Goal: Task Accomplishment & Management: Use online tool/utility

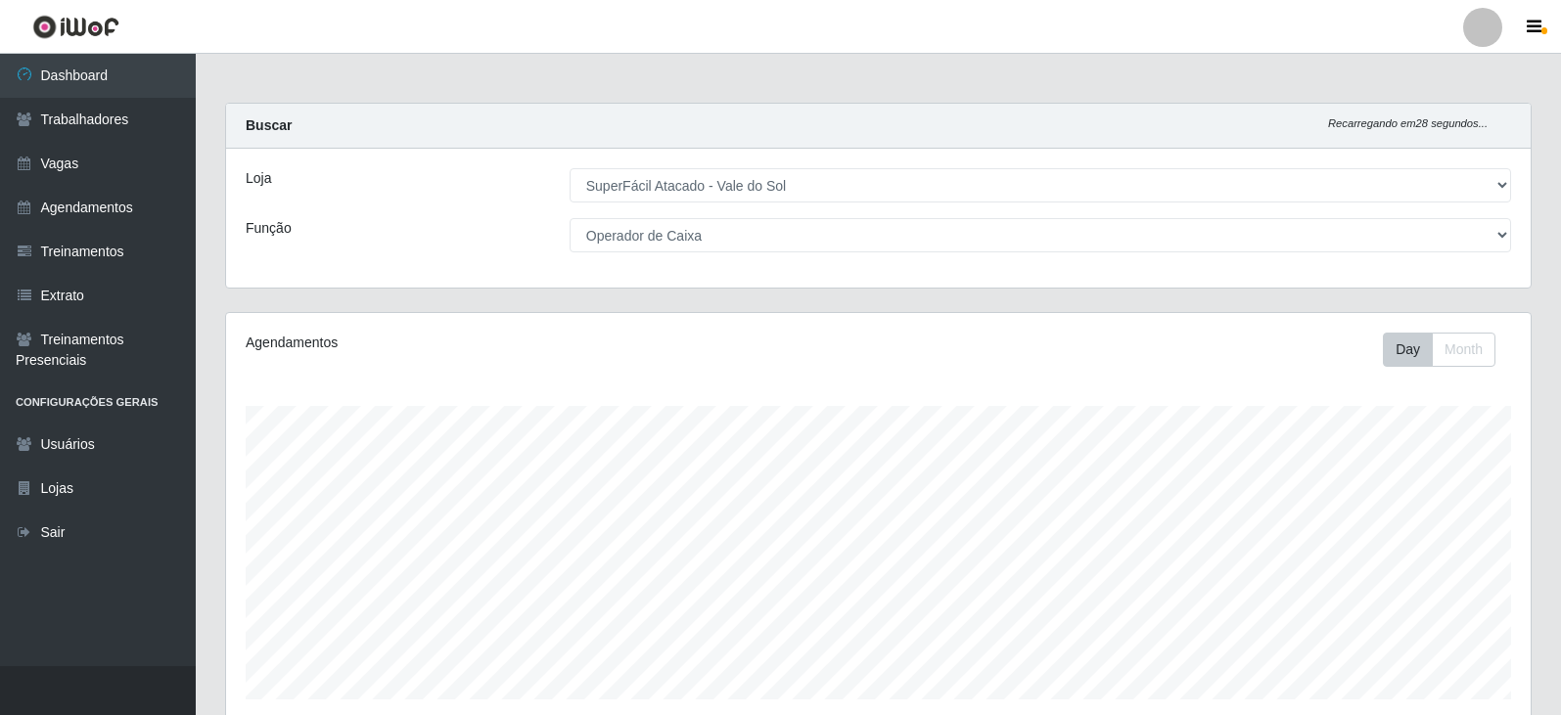
select select "502"
select select "22"
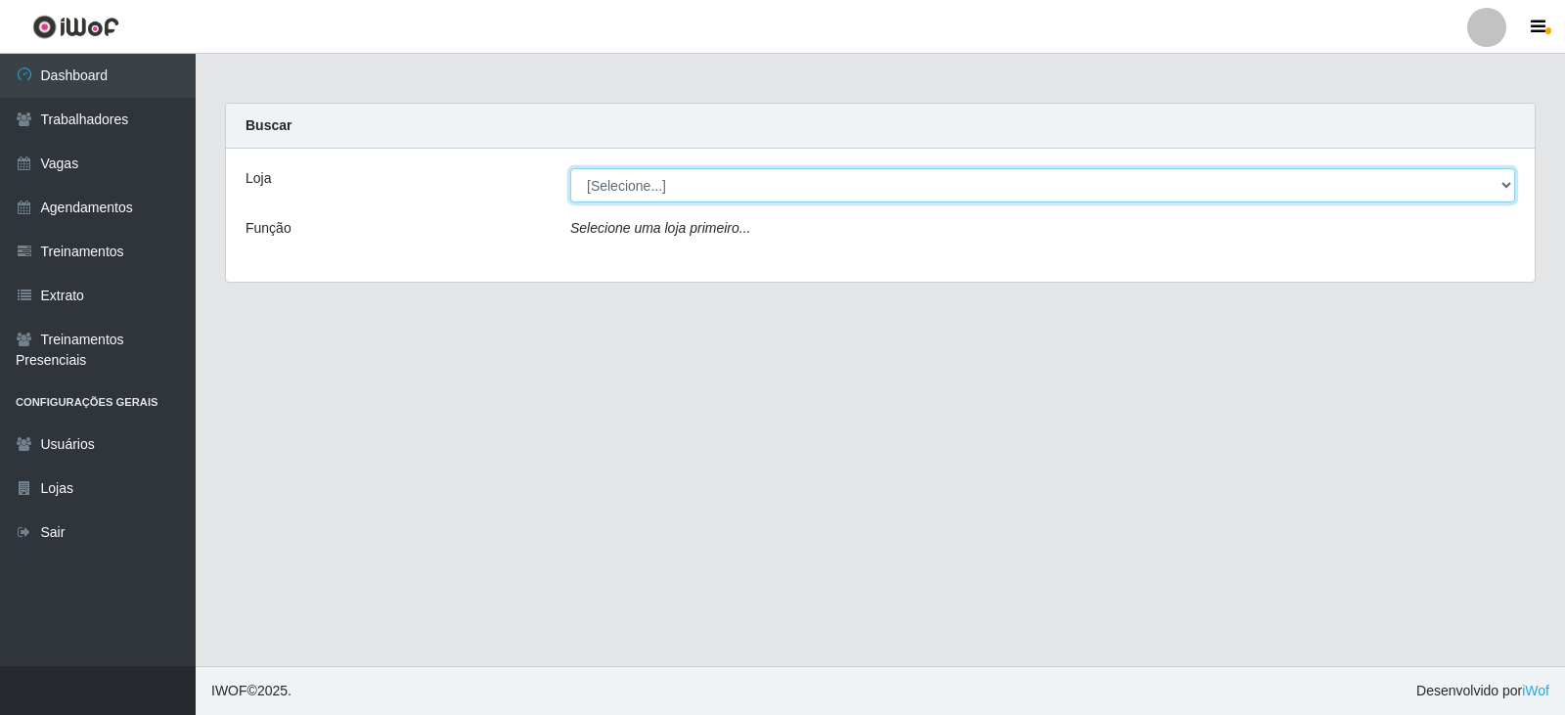
click at [752, 169] on select "[Selecione...] SuperFácil Atacado - Vale do Sol" at bounding box center [1042, 185] width 945 height 34
select select "502"
click at [570, 168] on select "[Selecione...] SuperFácil Atacado - Vale do Sol" at bounding box center [1042, 185] width 945 height 34
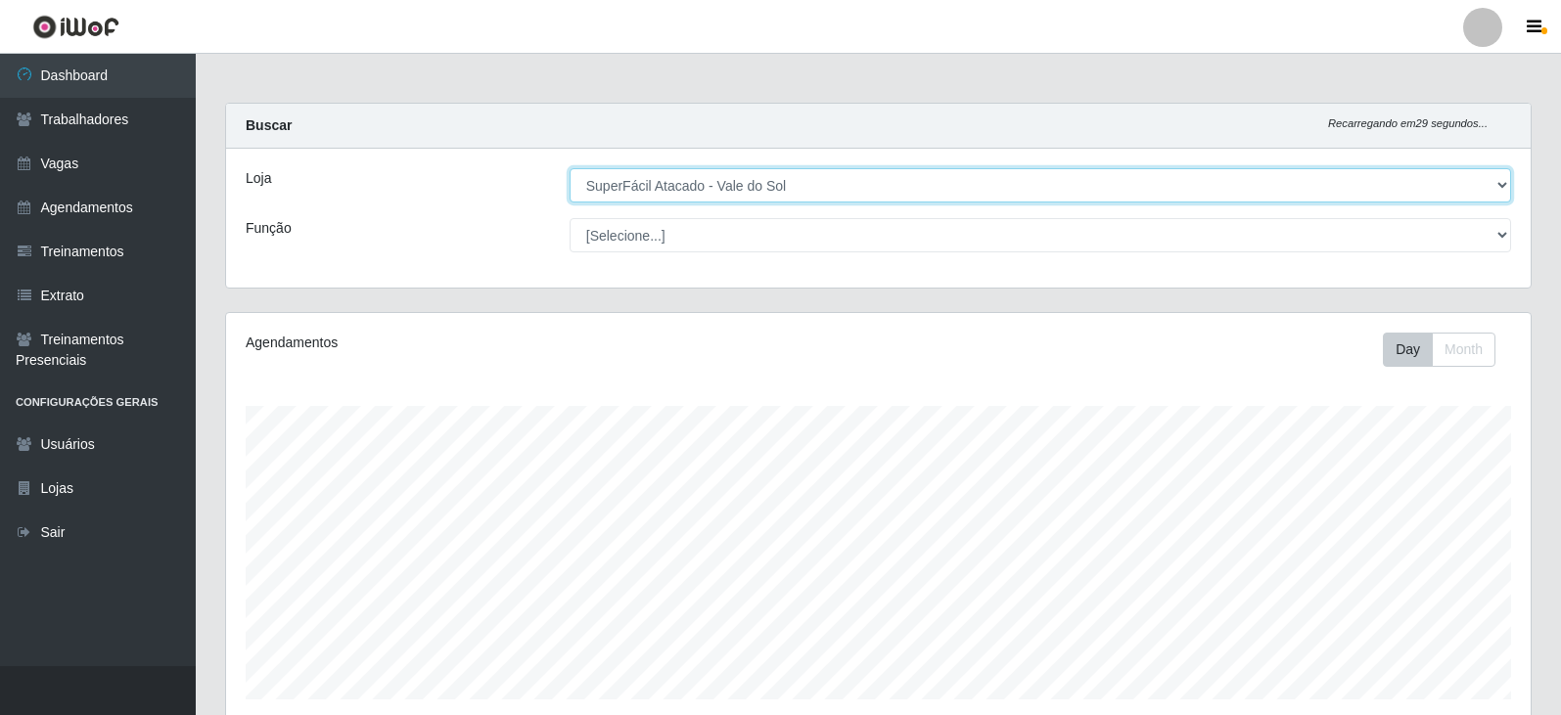
scroll to position [406, 1304]
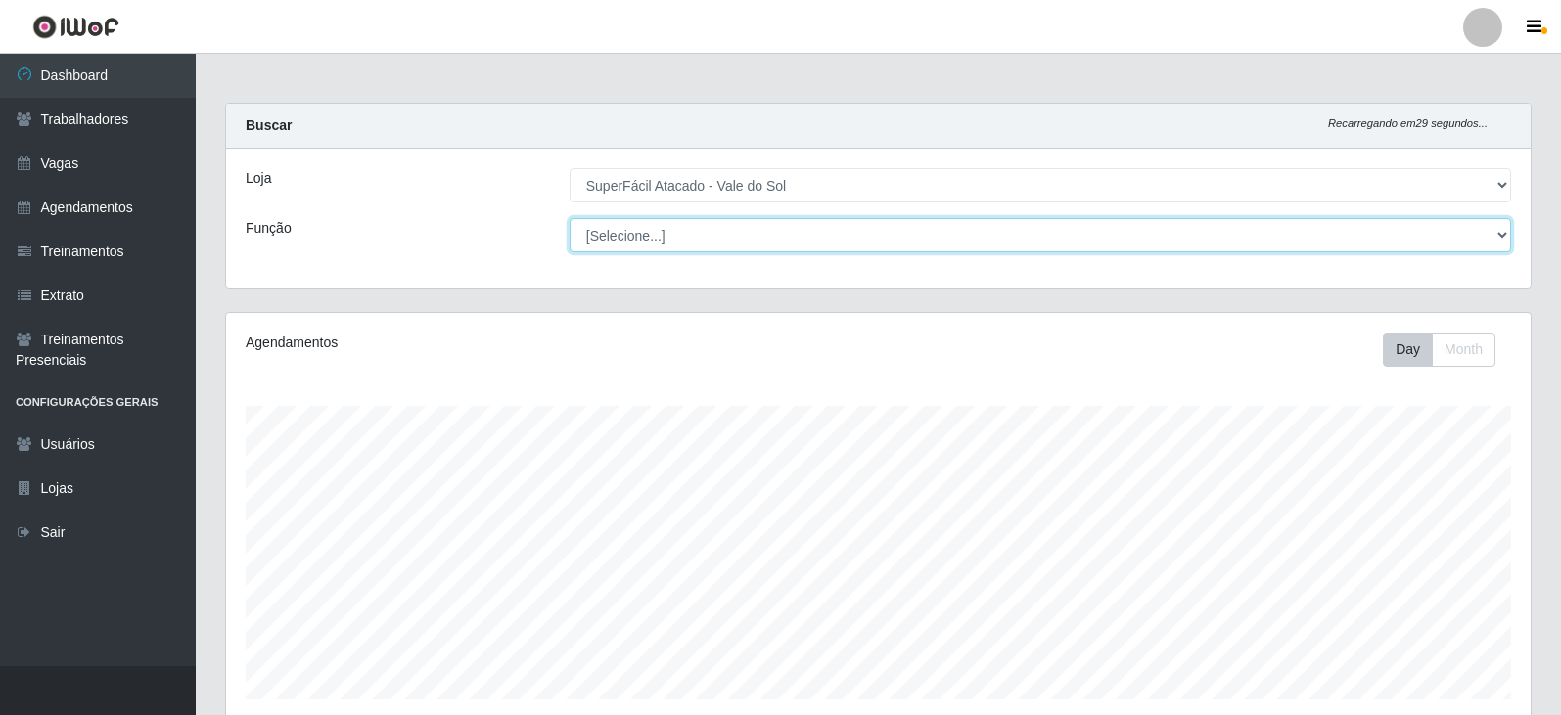
click at [812, 249] on select "[Selecione...] Embalador Embalador + Embalador ++ Operador de Caixa Operador de…" at bounding box center [1039, 235] width 941 height 34
click at [569, 218] on select "[Selecione...] Embalador Embalador + Embalador ++ Operador de Caixa Operador de…" at bounding box center [1039, 235] width 941 height 34
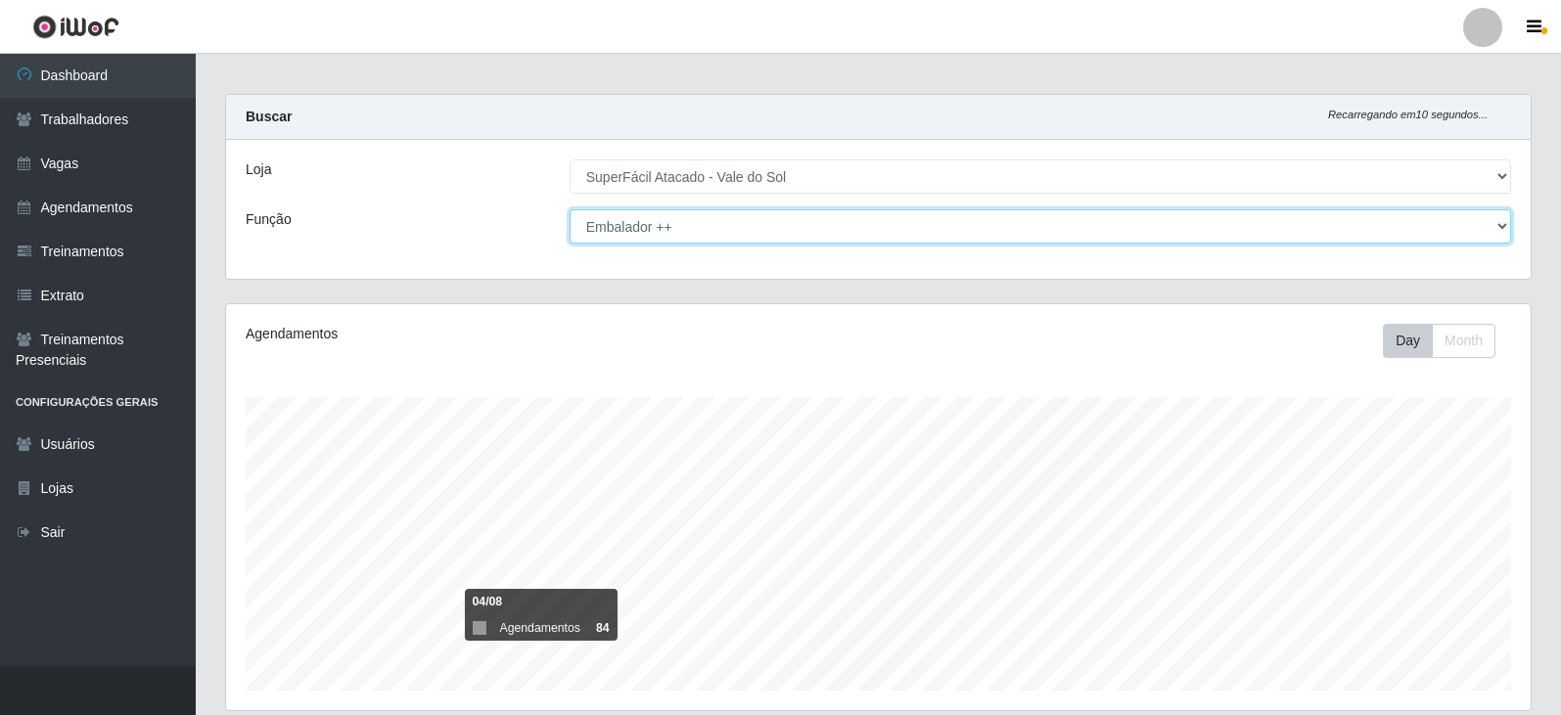
scroll to position [0, 0]
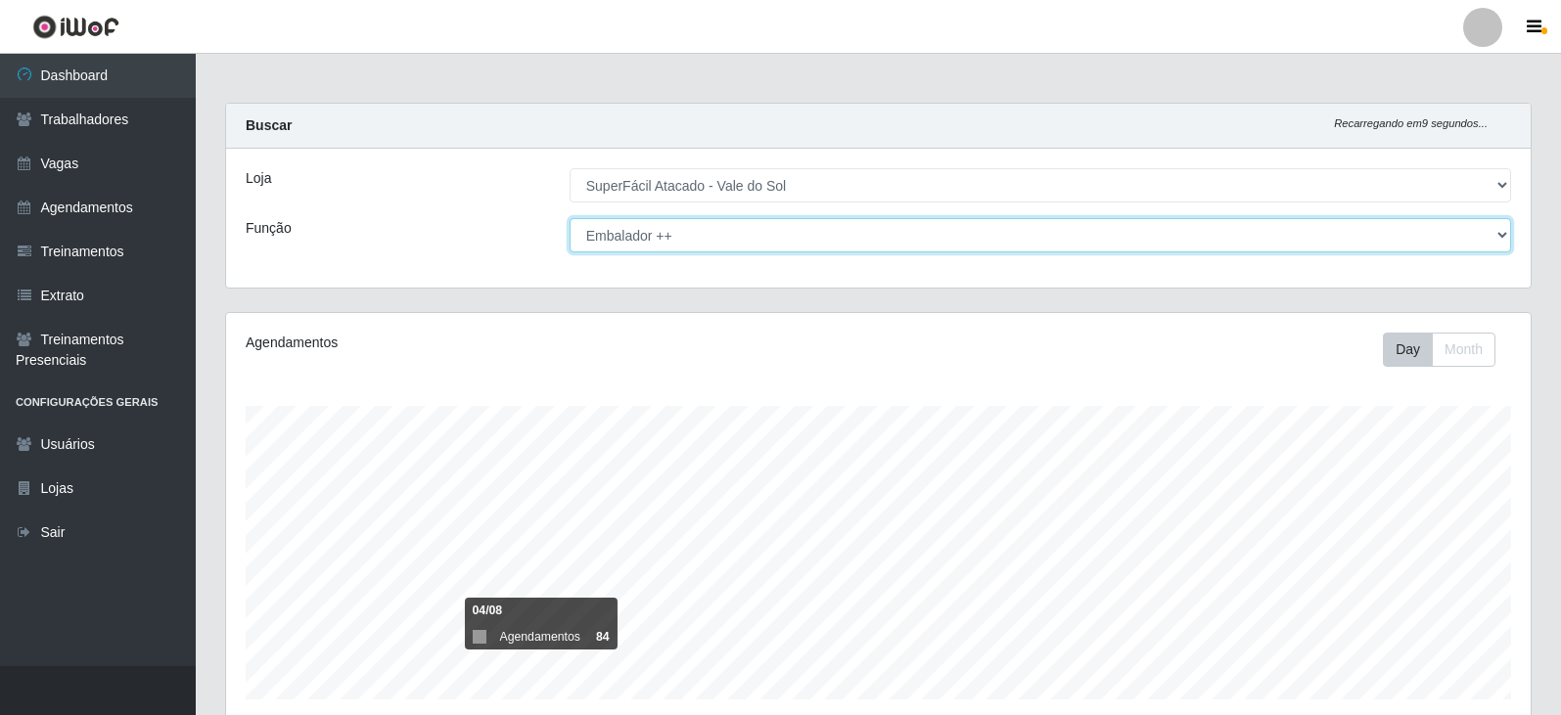
click at [710, 237] on select "[Selecione...] Embalador Embalador + Embalador ++ Operador de Caixa Operador de…" at bounding box center [1039, 235] width 941 height 34
click at [569, 218] on select "[Selecione...] Embalador Embalador + Embalador ++ Operador de Caixa Operador de…" at bounding box center [1039, 235] width 941 height 34
click at [772, 241] on select "[Selecione...] Embalador Embalador + Embalador ++ Operador de Caixa Operador de…" at bounding box center [1039, 235] width 941 height 34
click at [569, 218] on select "[Selecione...] Embalador Embalador + Embalador ++ Operador de Caixa Operador de…" at bounding box center [1039, 235] width 941 height 34
click at [755, 223] on select "[Selecione...] Embalador Embalador + Embalador ++ Operador de Caixa Operador de…" at bounding box center [1039, 235] width 941 height 34
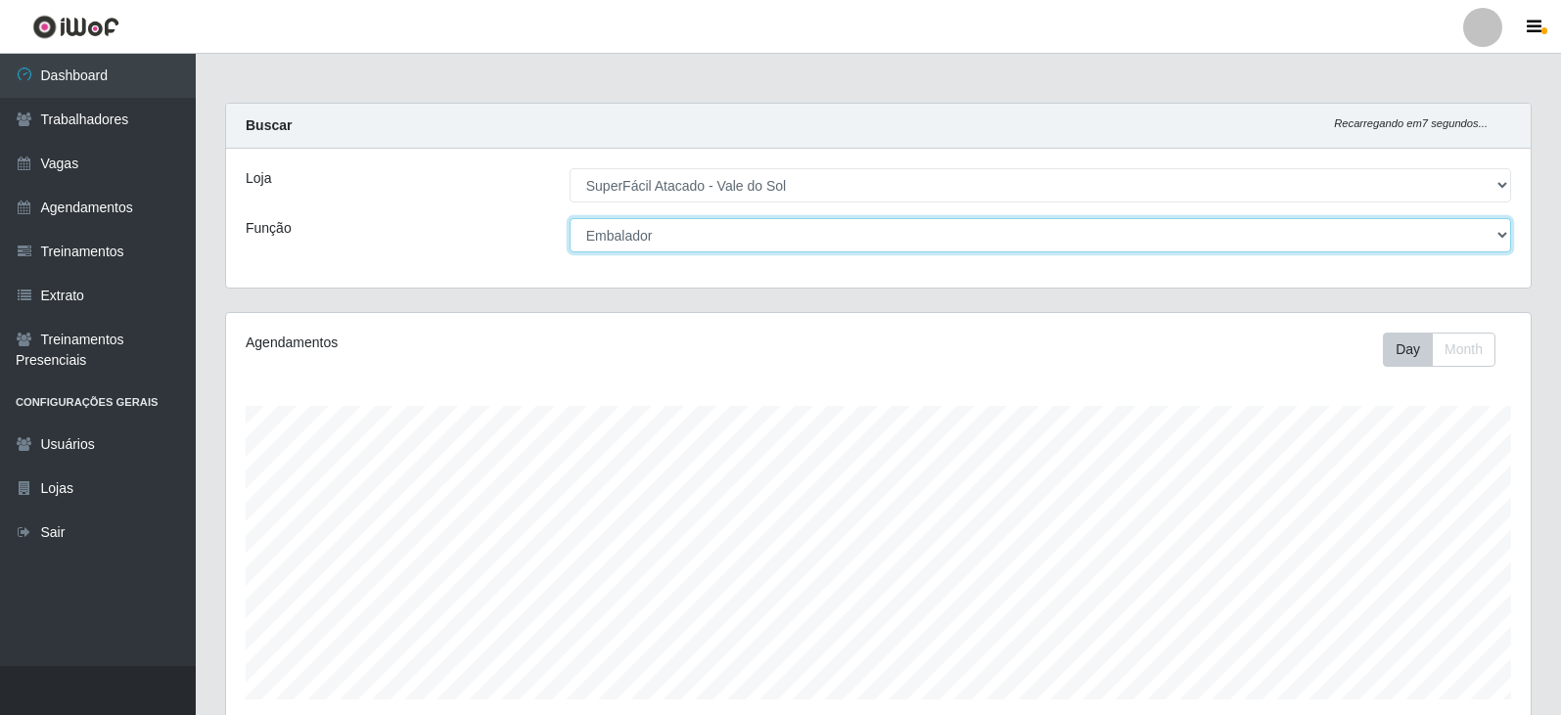
click at [569, 218] on select "[Selecione...] Embalador Embalador + Embalador ++ Operador de Caixa Operador de…" at bounding box center [1039, 235] width 941 height 34
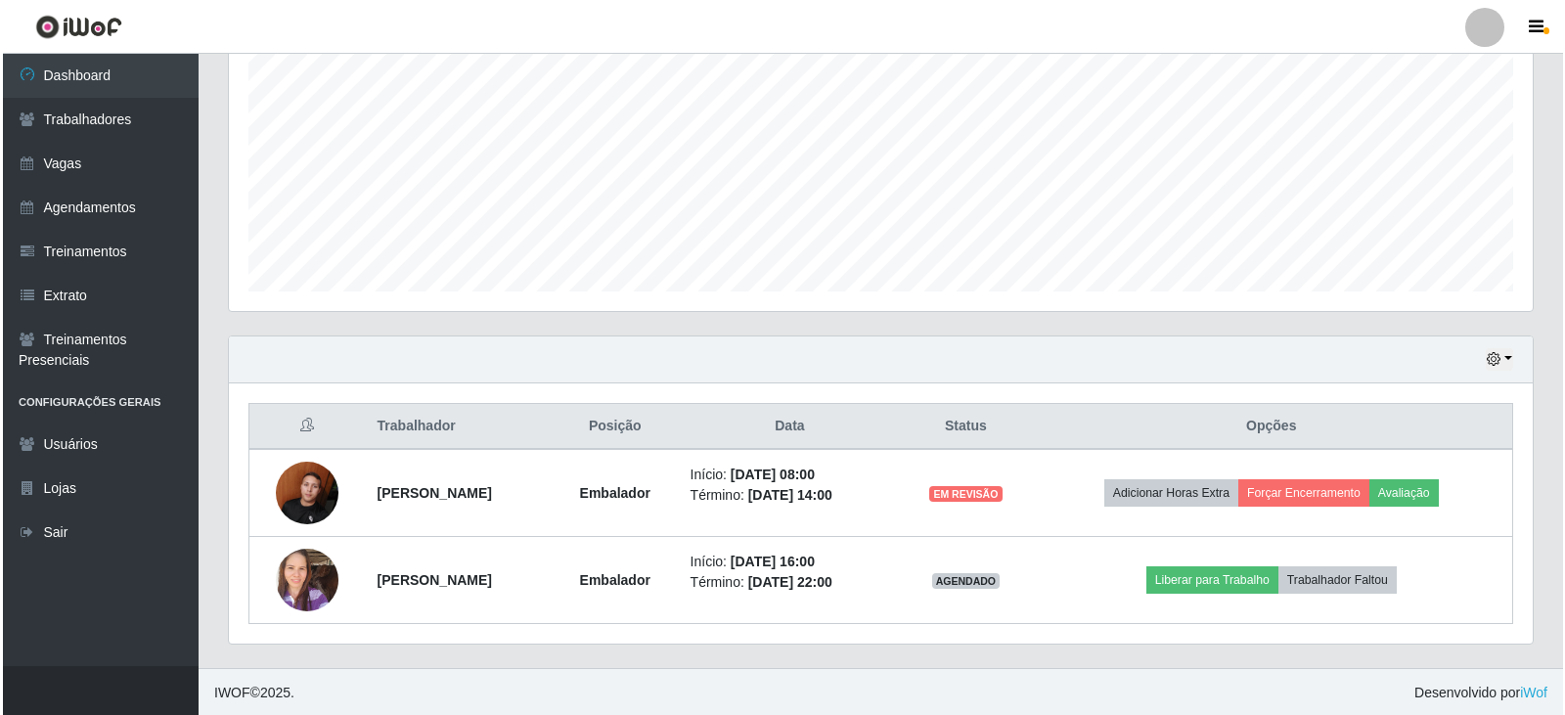
scroll to position [410, 0]
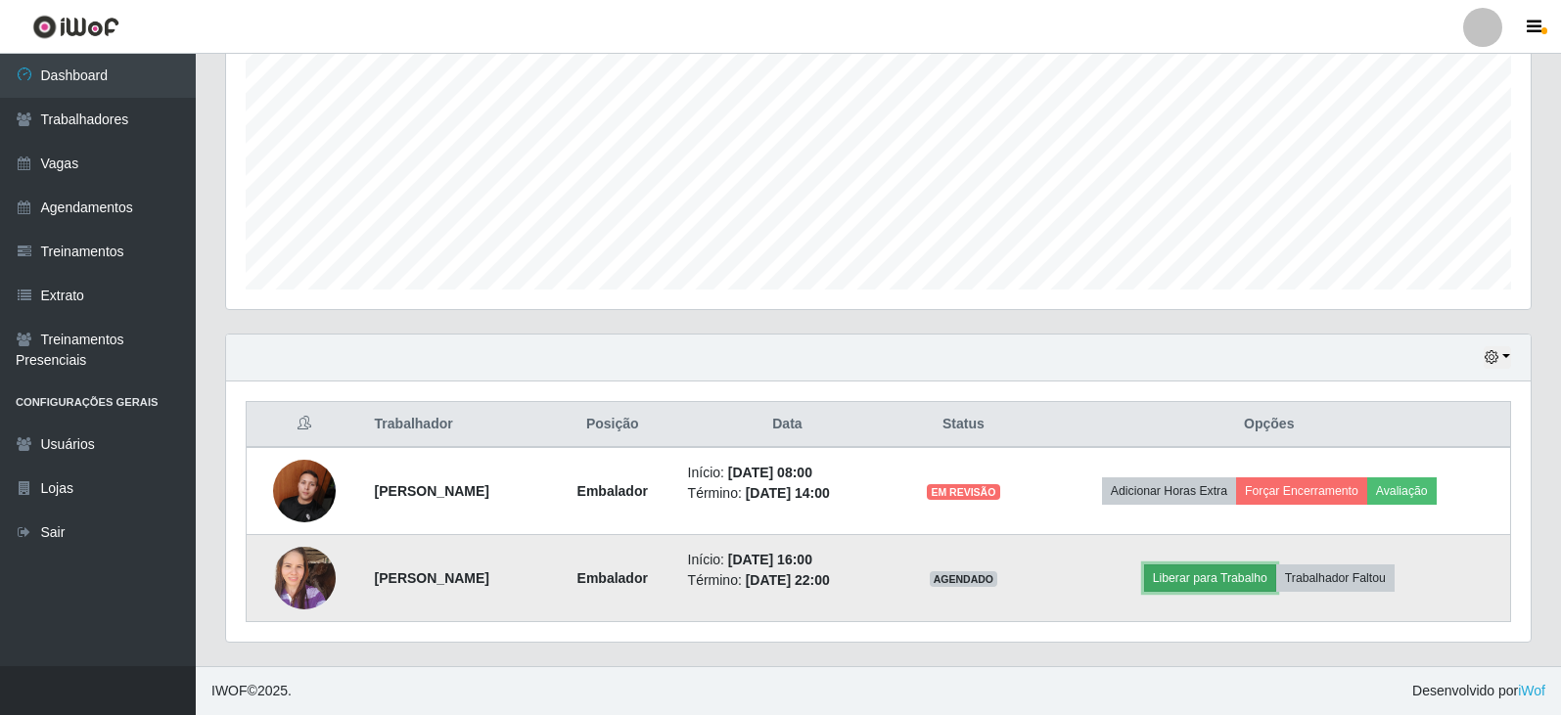
click at [1223, 576] on button "Liberar para Trabalho" at bounding box center [1210, 578] width 132 height 27
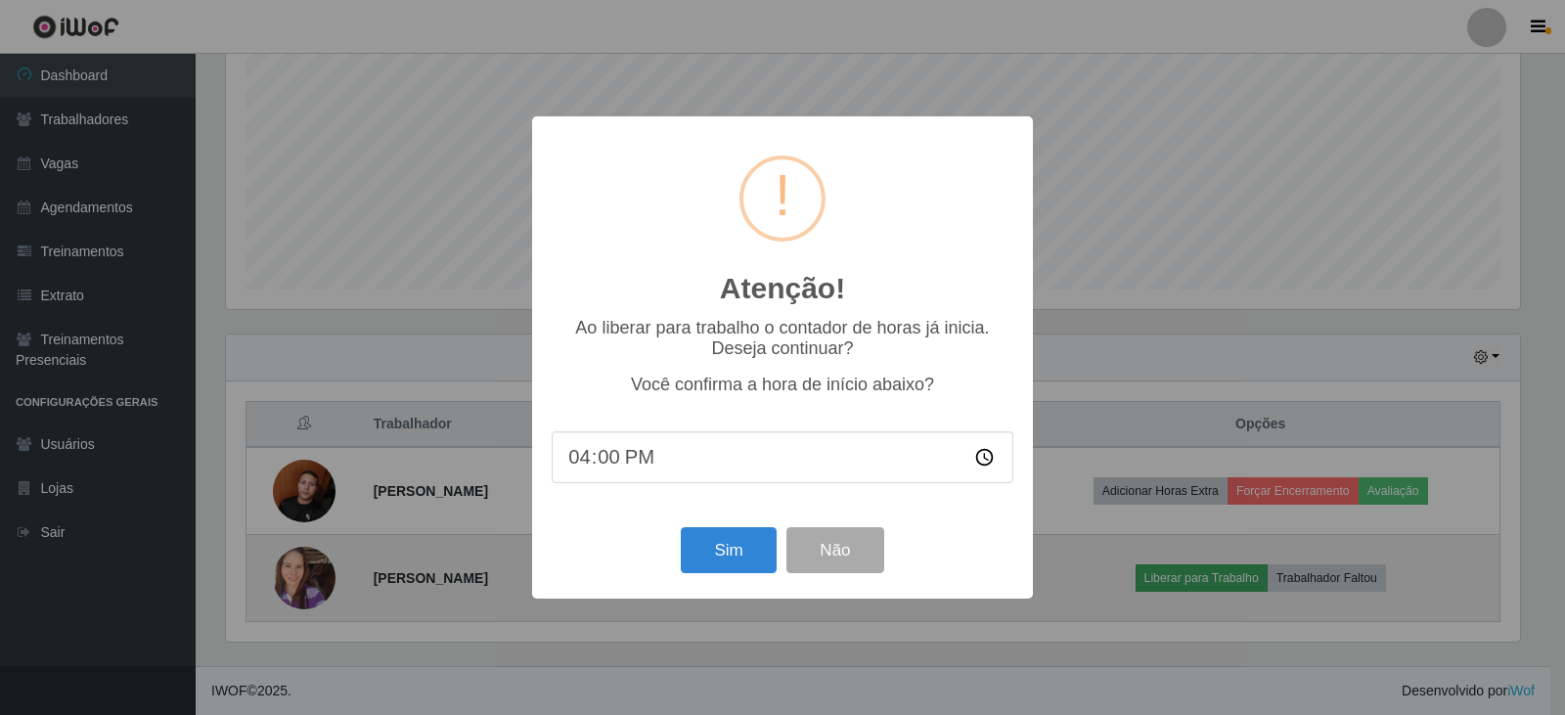
scroll to position [406, 1294]
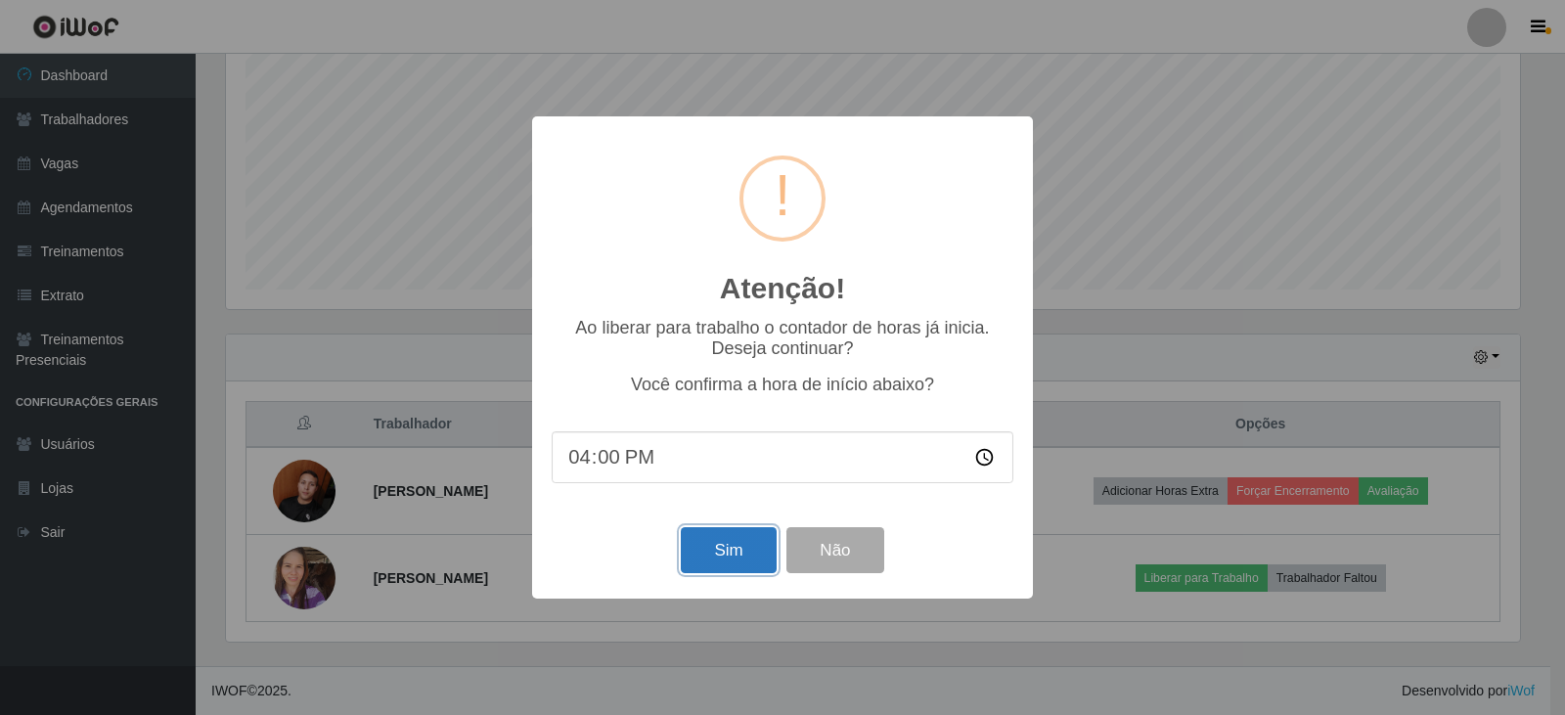
click at [743, 556] on button "Sim" at bounding box center [728, 550] width 95 height 46
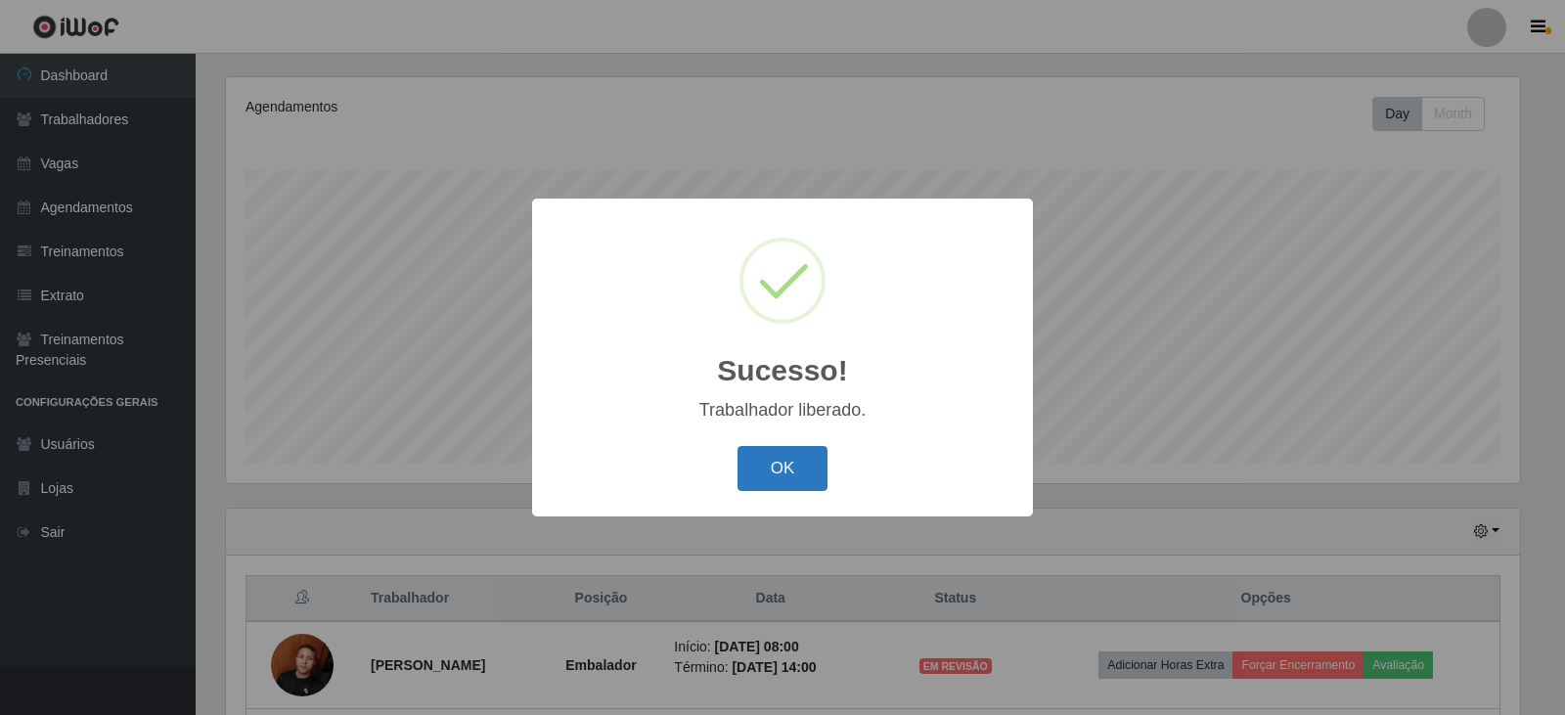
click at [792, 481] on button "OK" at bounding box center [783, 469] width 91 height 46
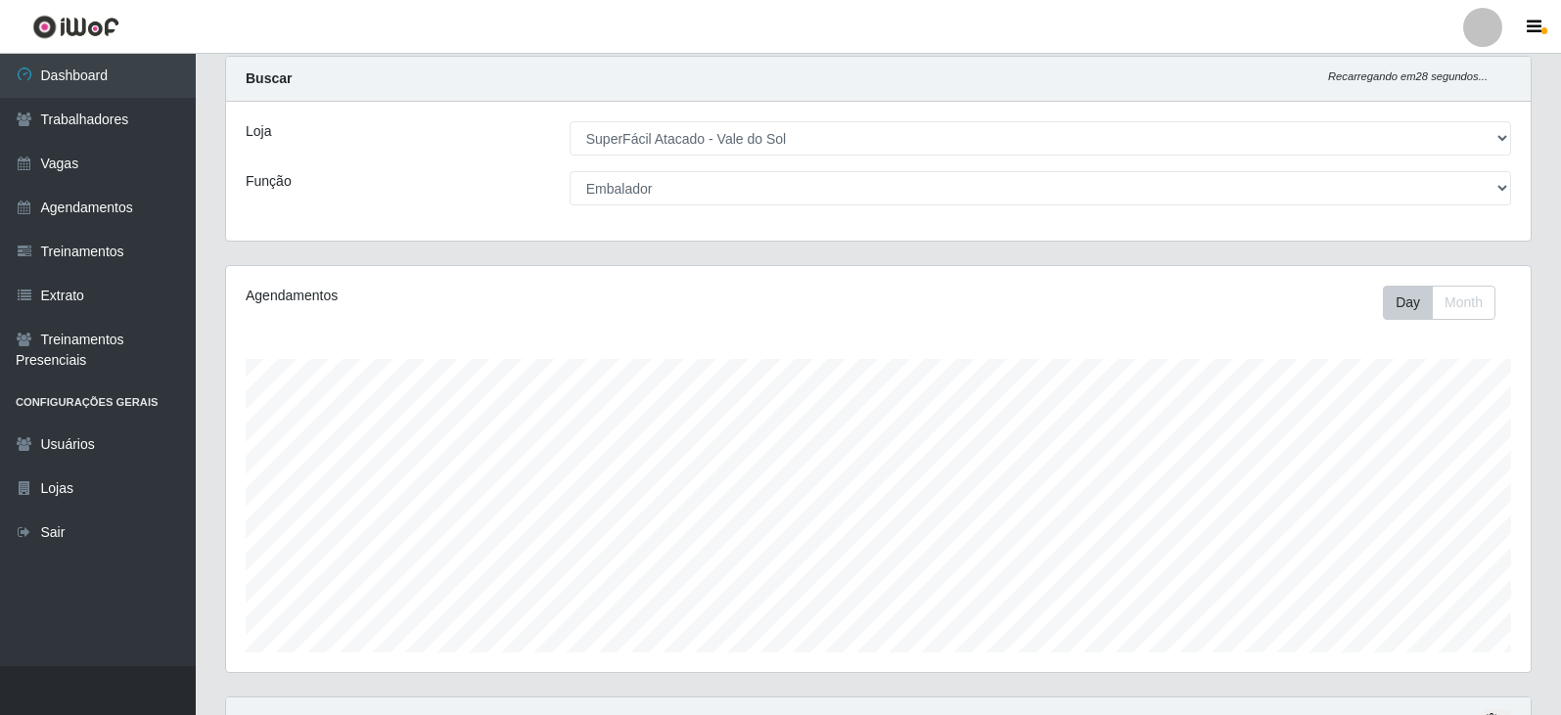
scroll to position [0, 0]
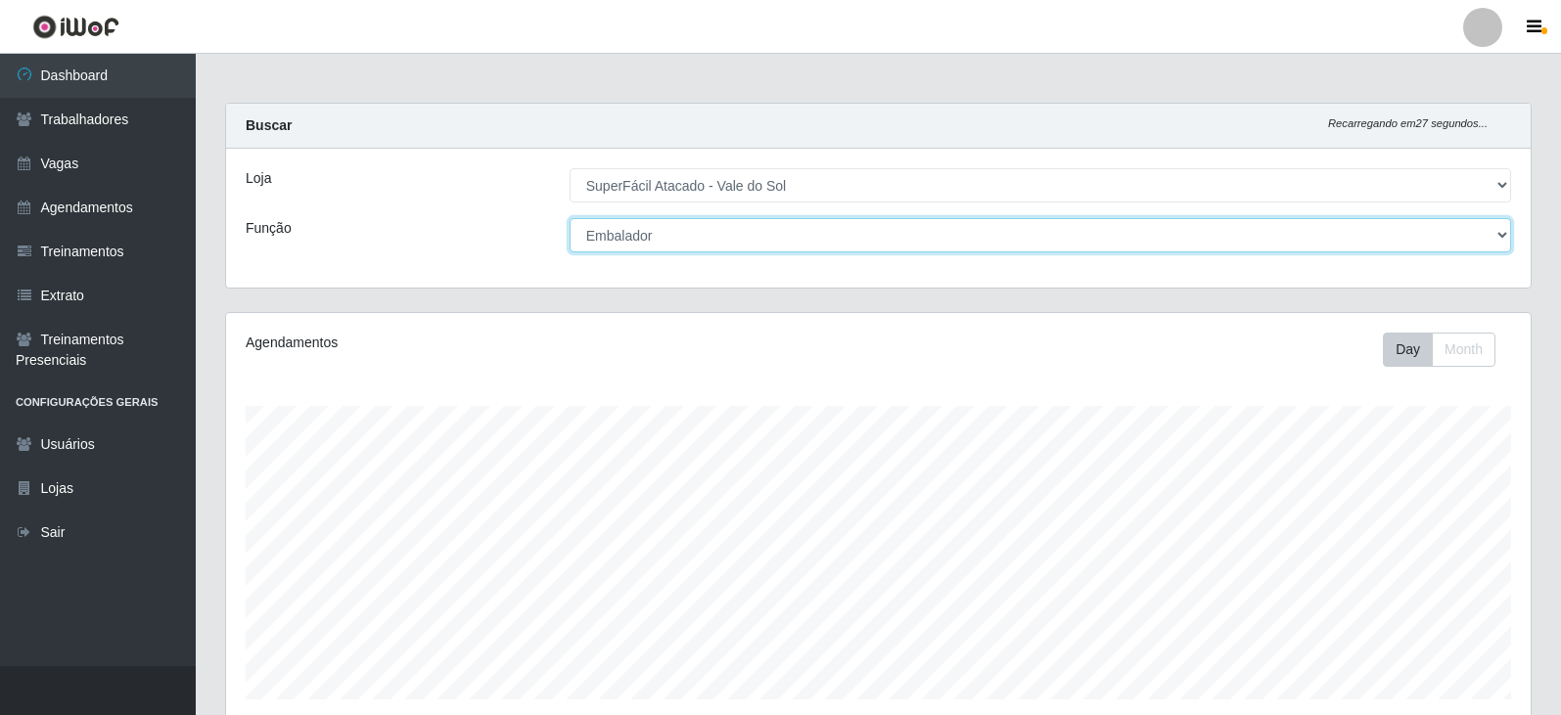
click at [908, 245] on select "[Selecione...] Embalador Embalador + Embalador ++ Operador de Caixa Operador de…" at bounding box center [1039, 235] width 941 height 34
select select "22"
click at [569, 218] on select "[Selecione...] Embalador Embalador + Embalador ++ Operador de Caixa Operador de…" at bounding box center [1039, 235] width 941 height 34
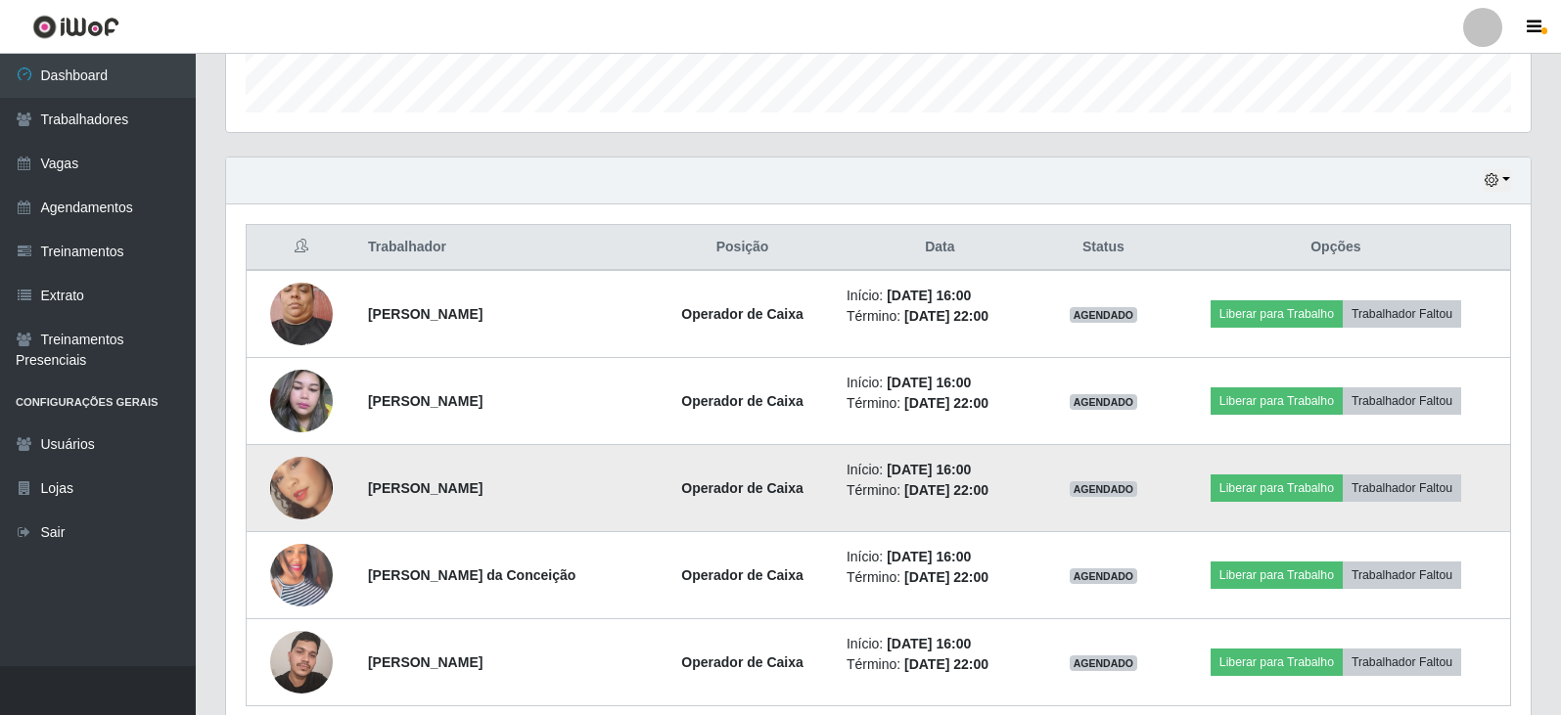
scroll to position [671, 0]
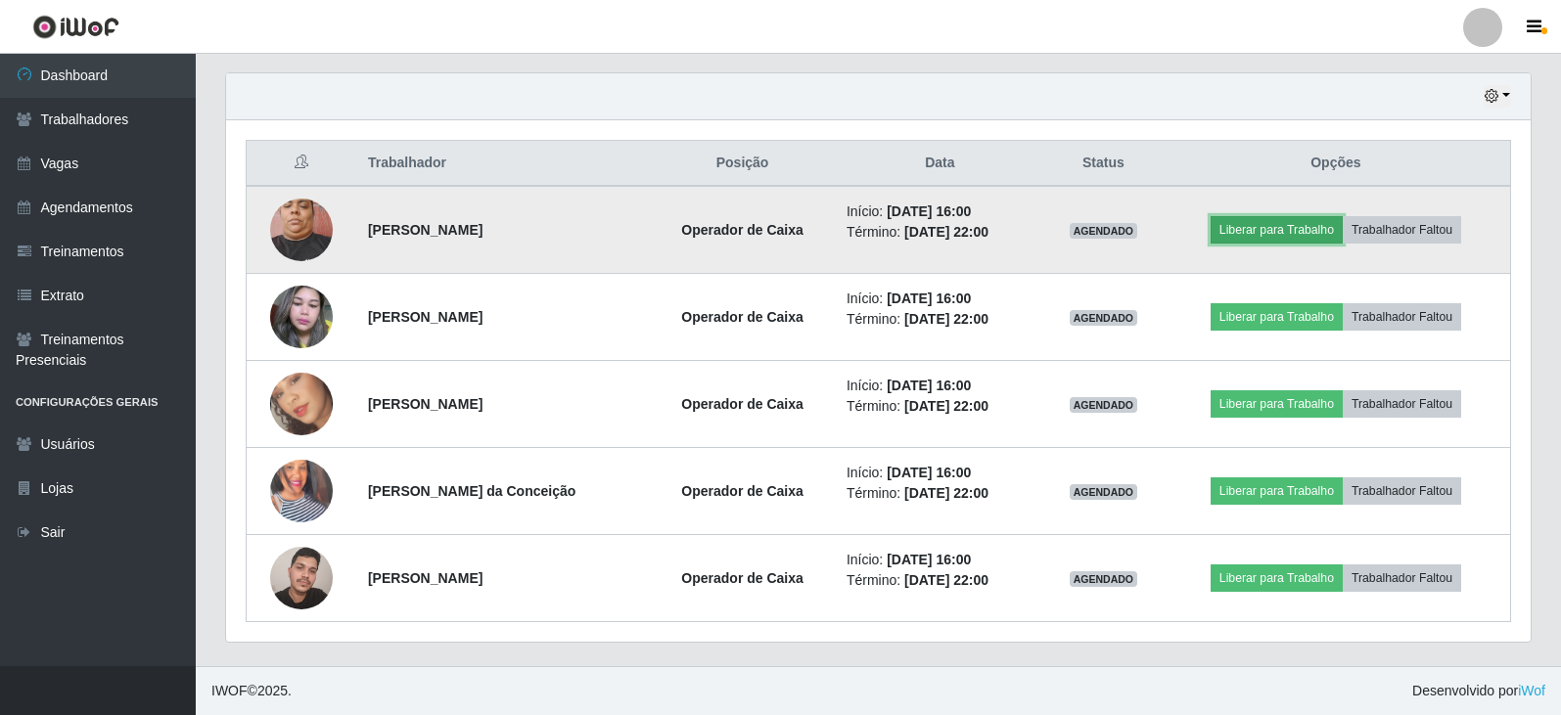
click at [1306, 240] on button "Liberar para Trabalho" at bounding box center [1276, 229] width 132 height 27
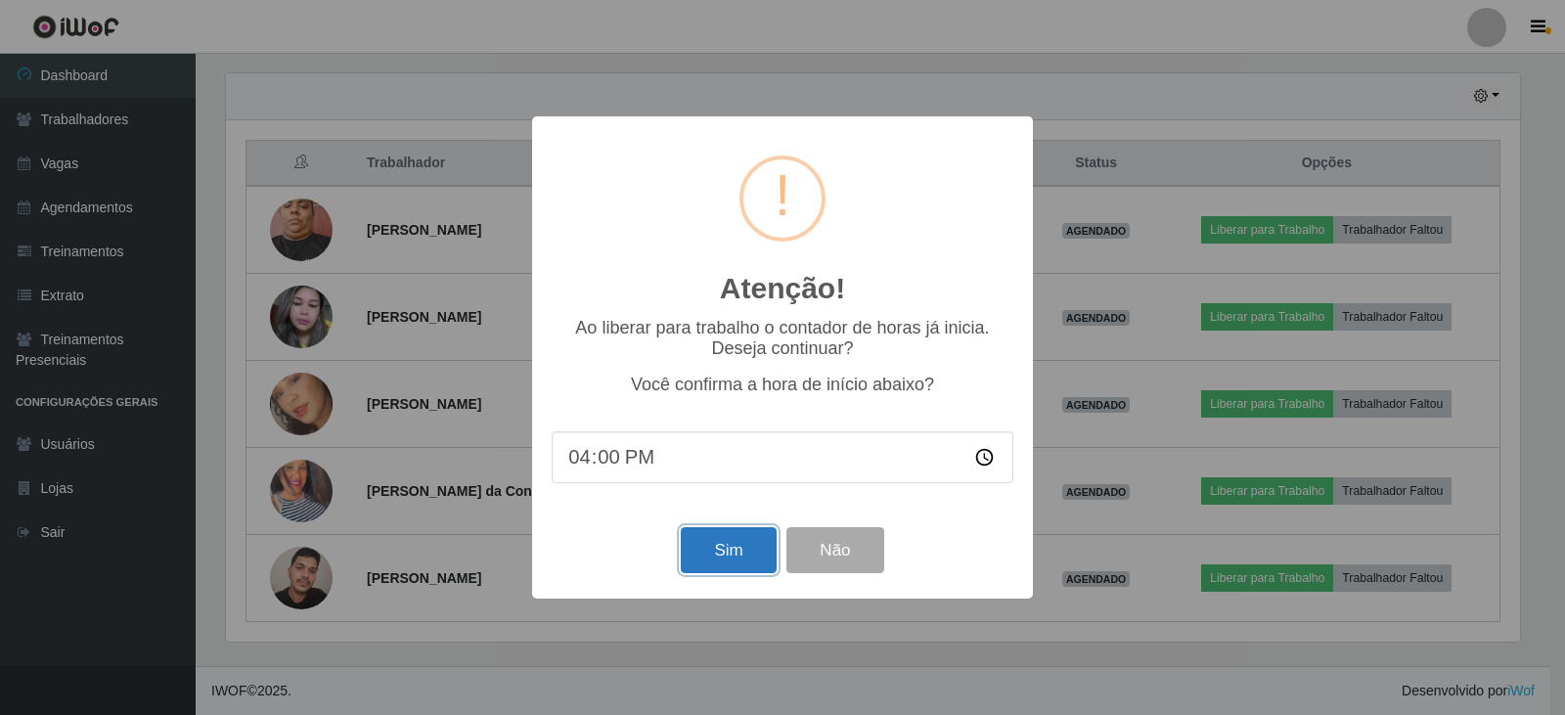
click at [734, 570] on button "Sim" at bounding box center [728, 550] width 95 height 46
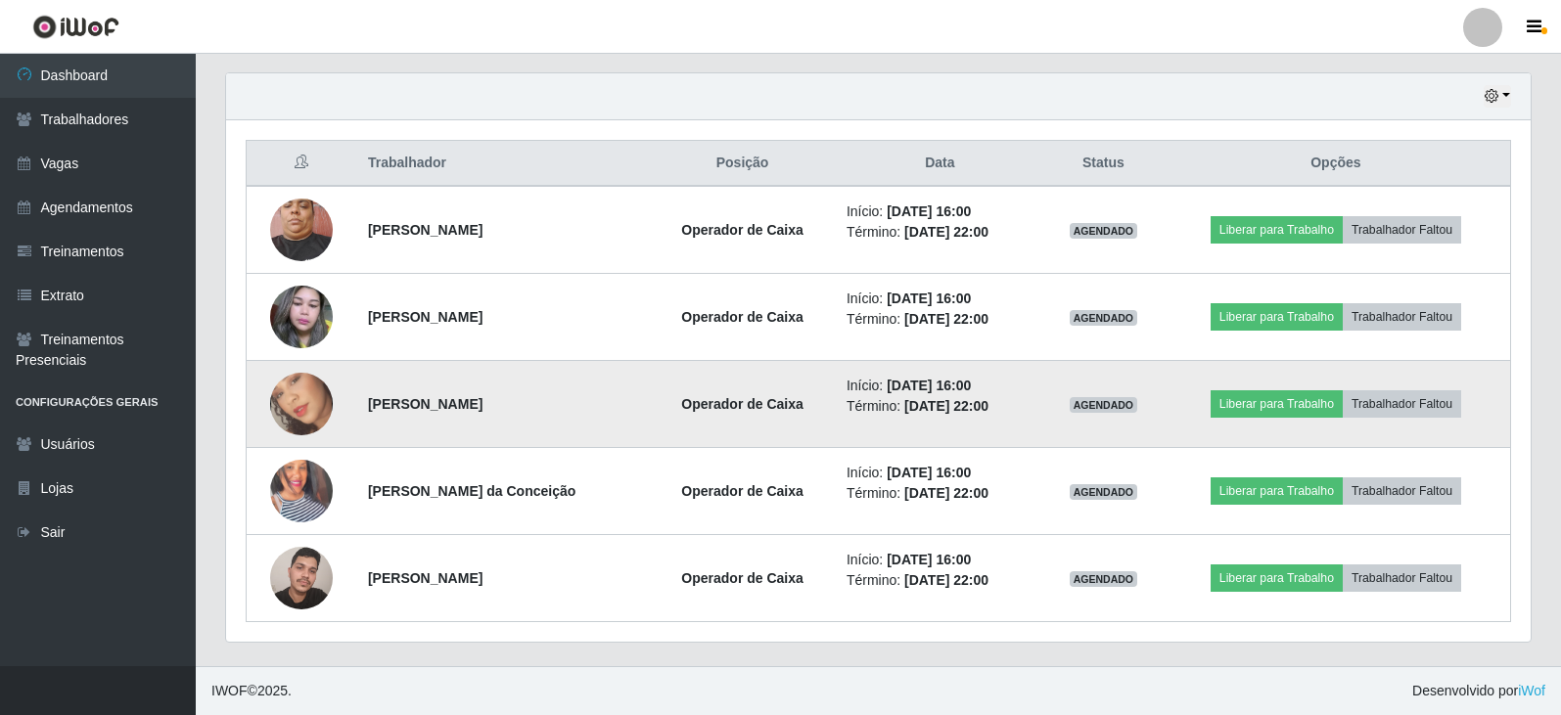
scroll to position [0, 0]
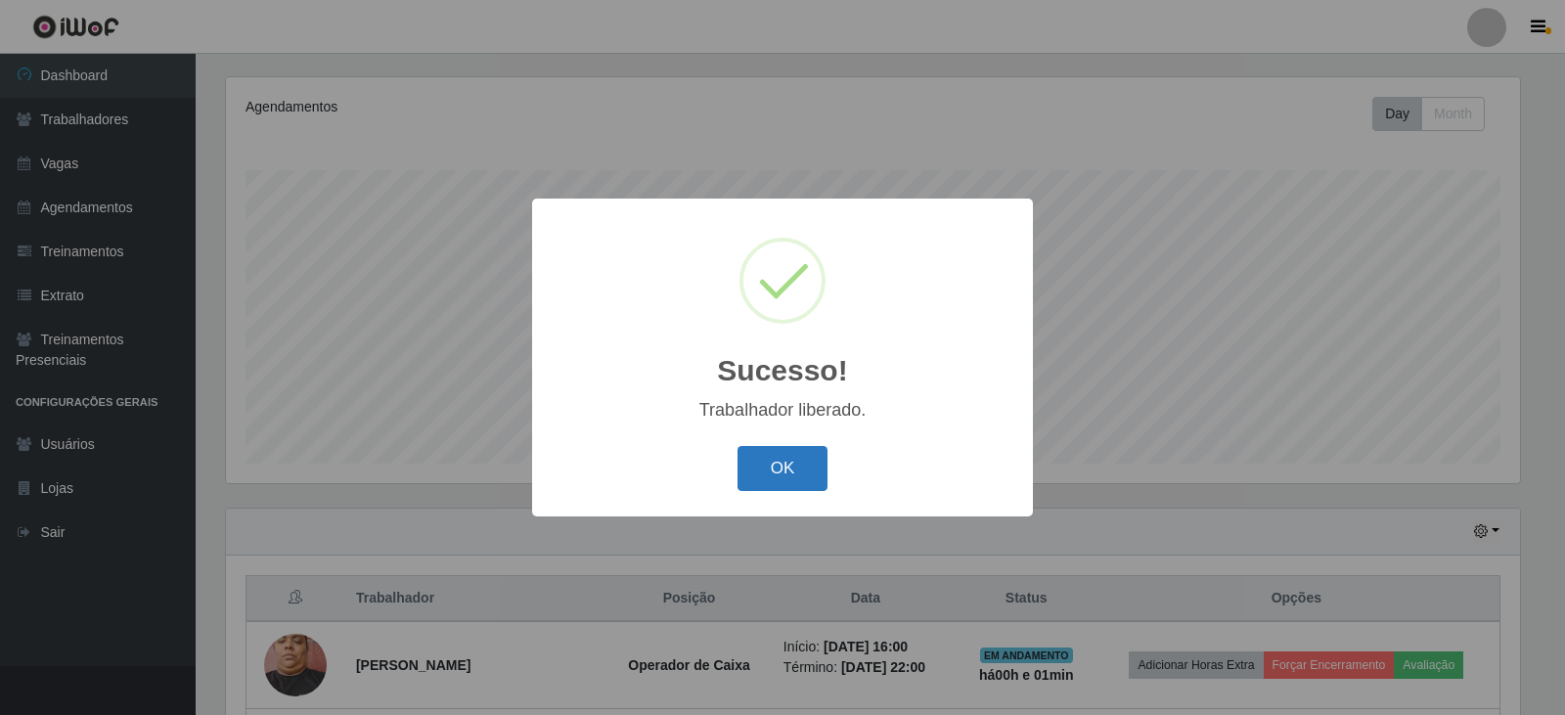
click at [756, 466] on button "OK" at bounding box center [783, 469] width 91 height 46
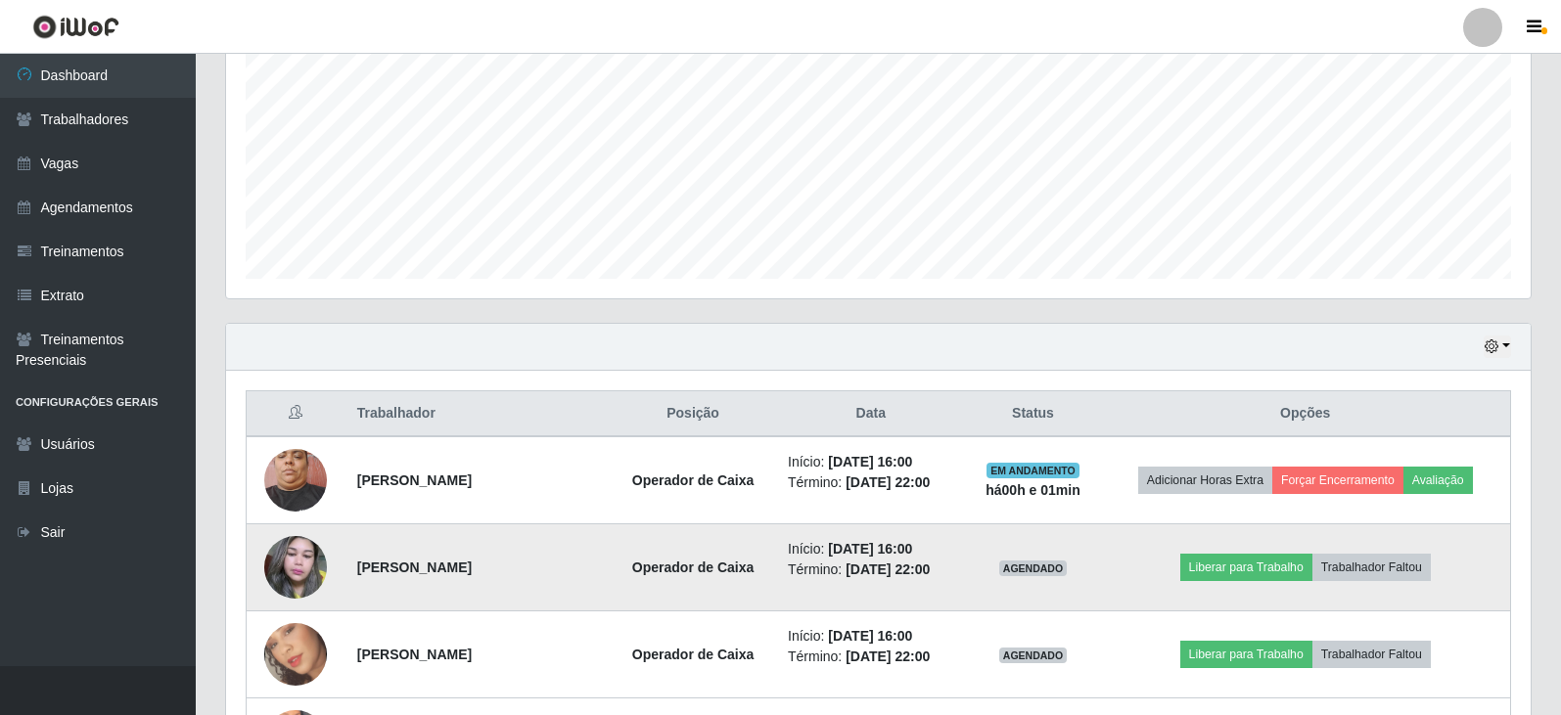
scroll to position [671, 0]
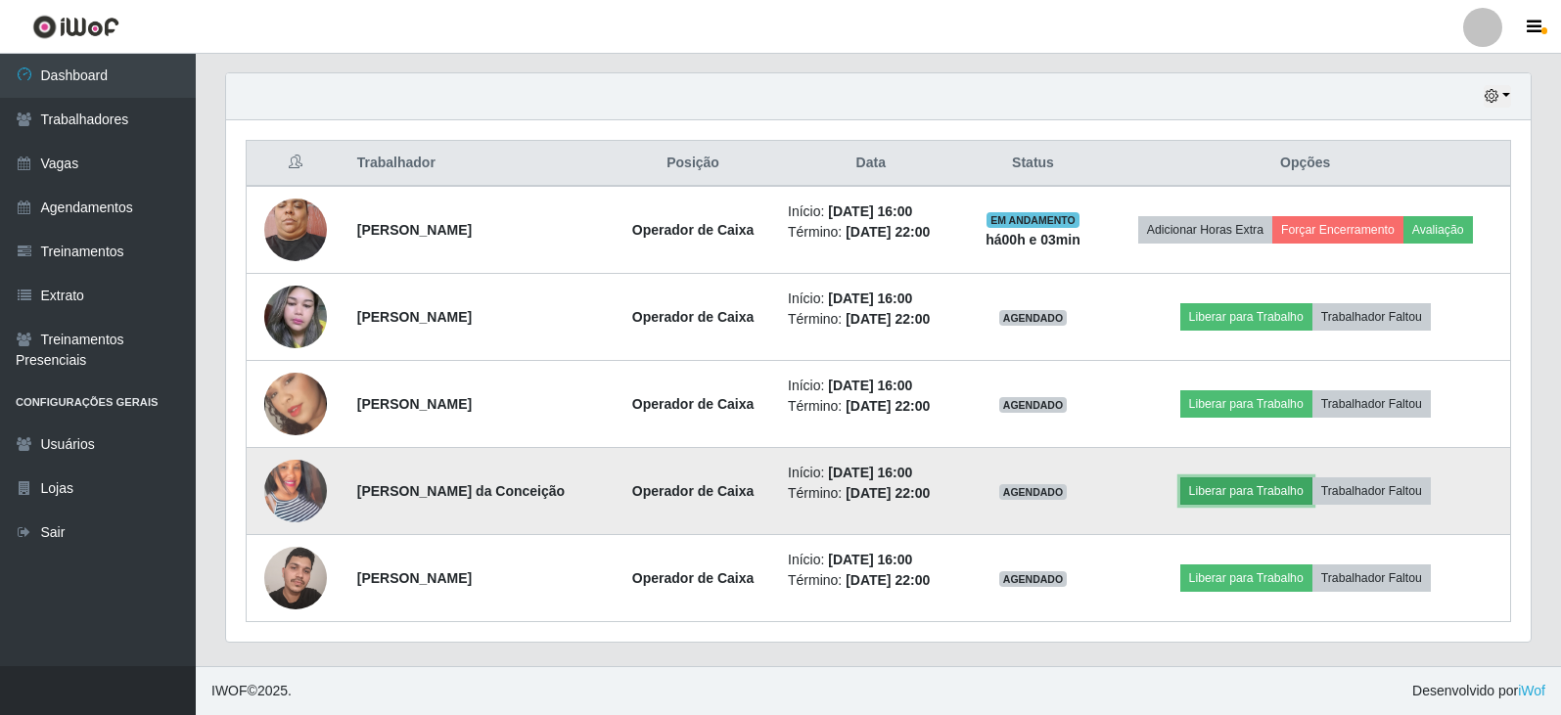
click at [1267, 500] on button "Liberar para Trabalho" at bounding box center [1246, 490] width 132 height 27
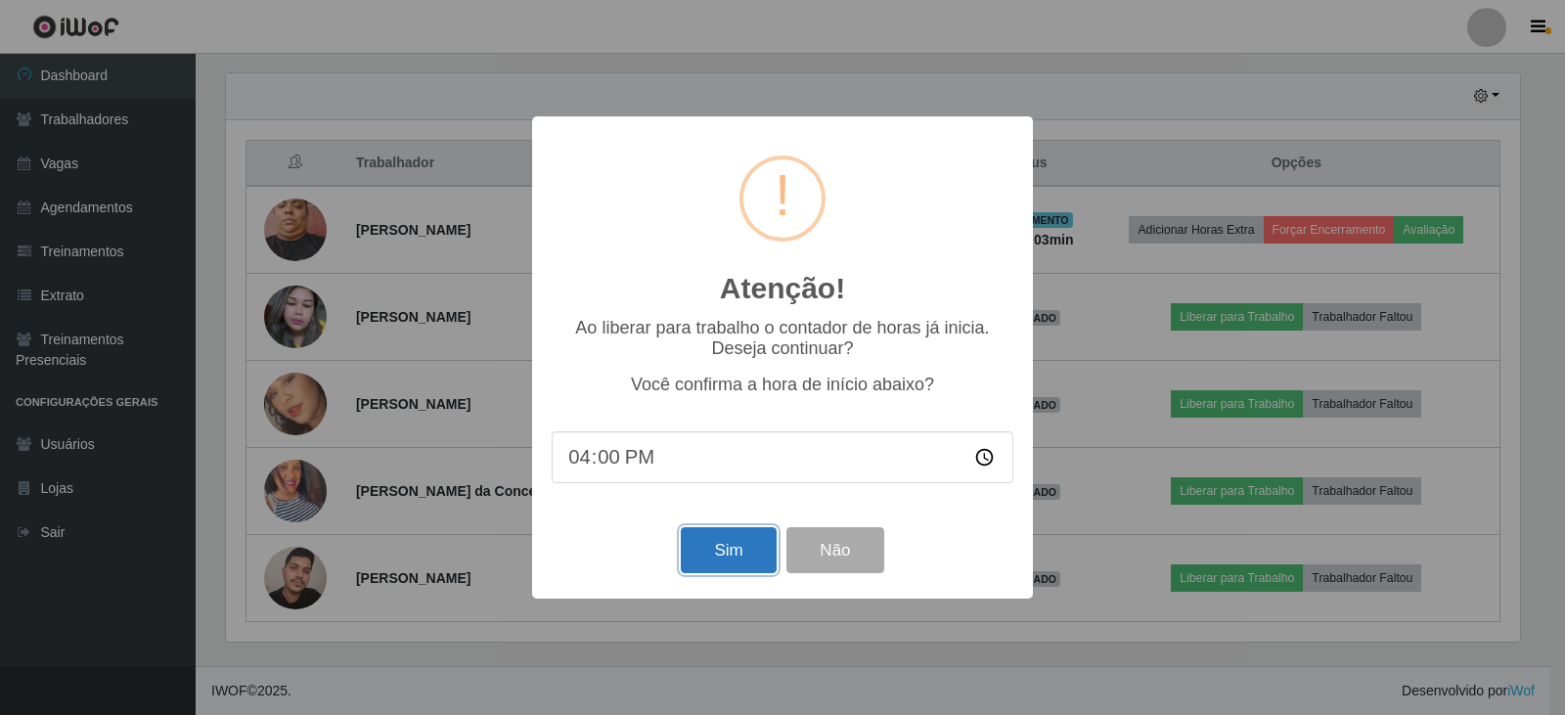
click at [716, 555] on button "Sim" at bounding box center [728, 550] width 95 height 46
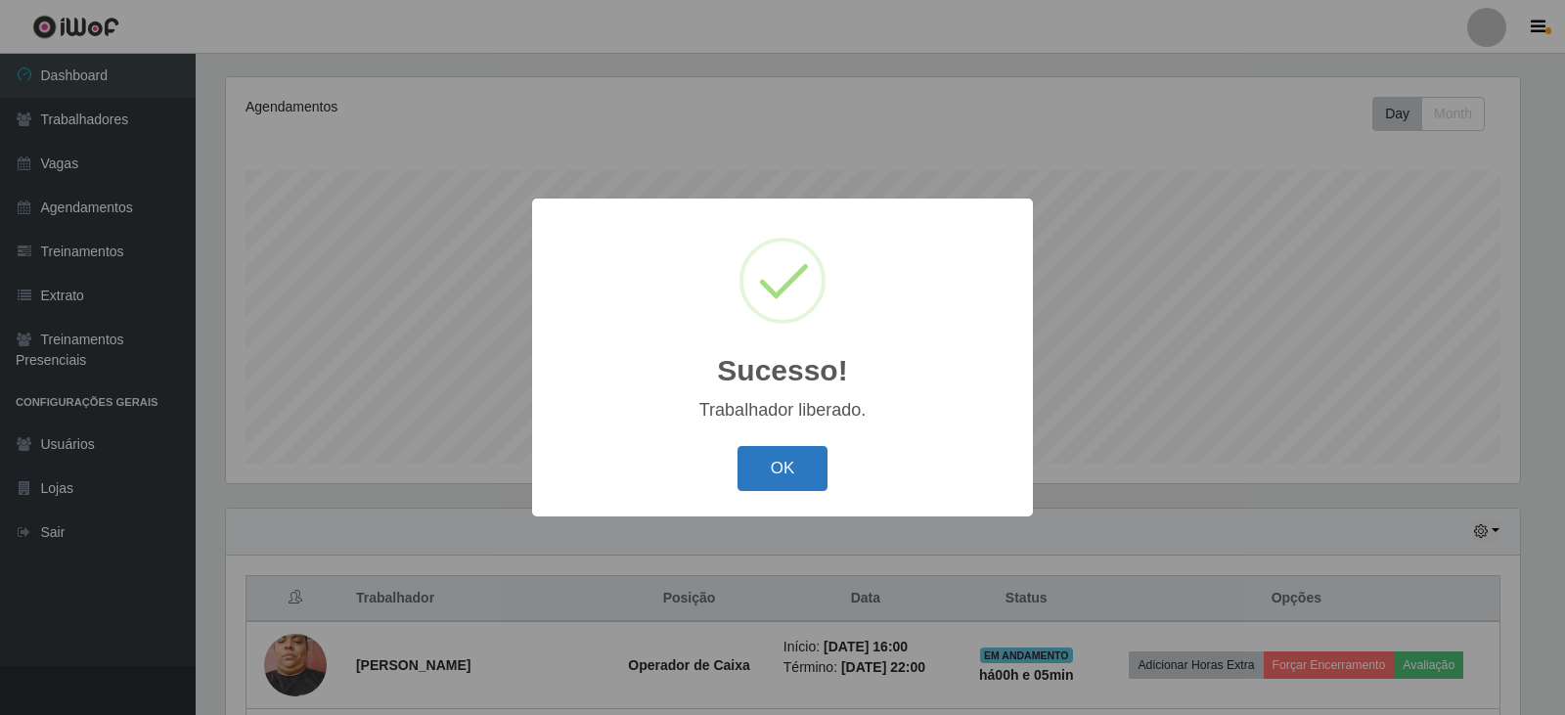
click at [786, 487] on button "OK" at bounding box center [783, 469] width 91 height 46
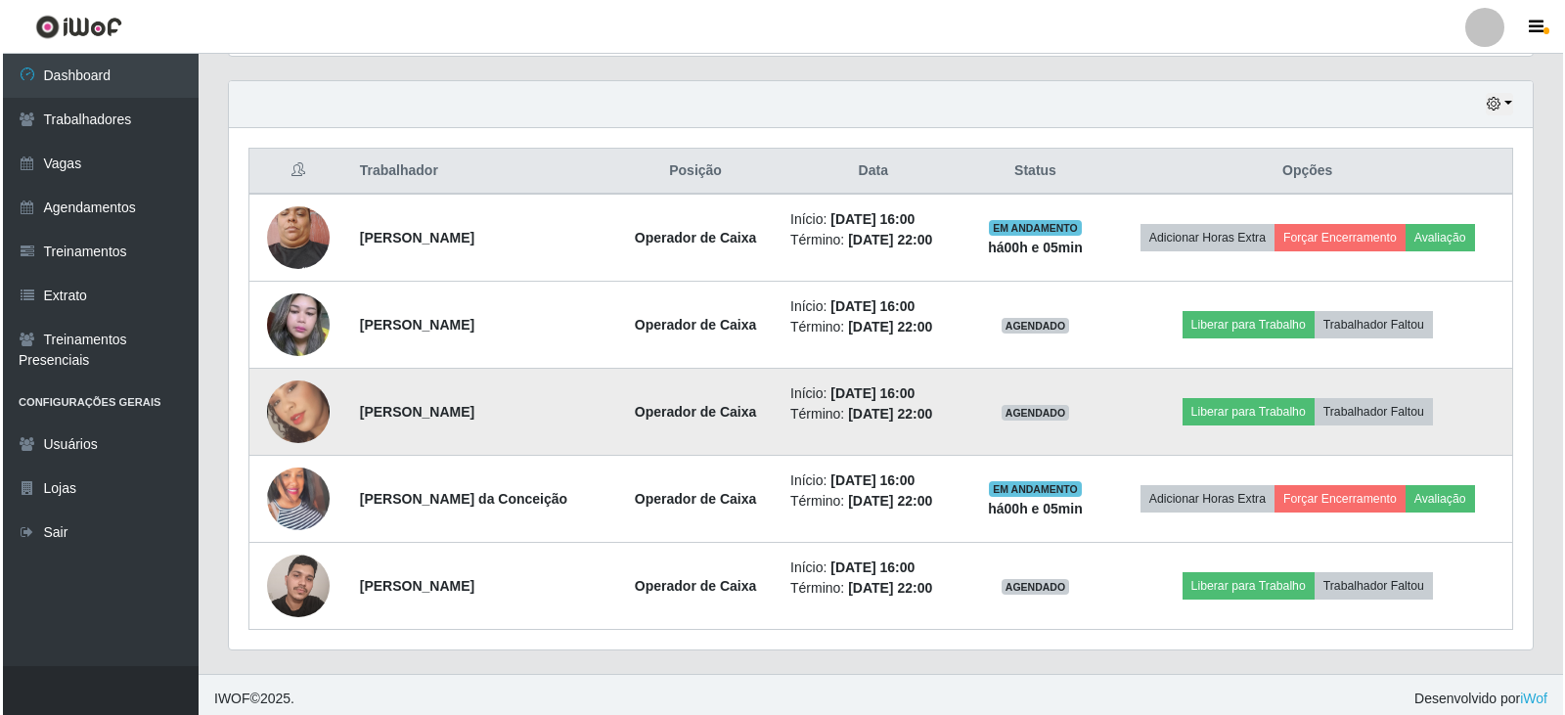
scroll to position [671, 0]
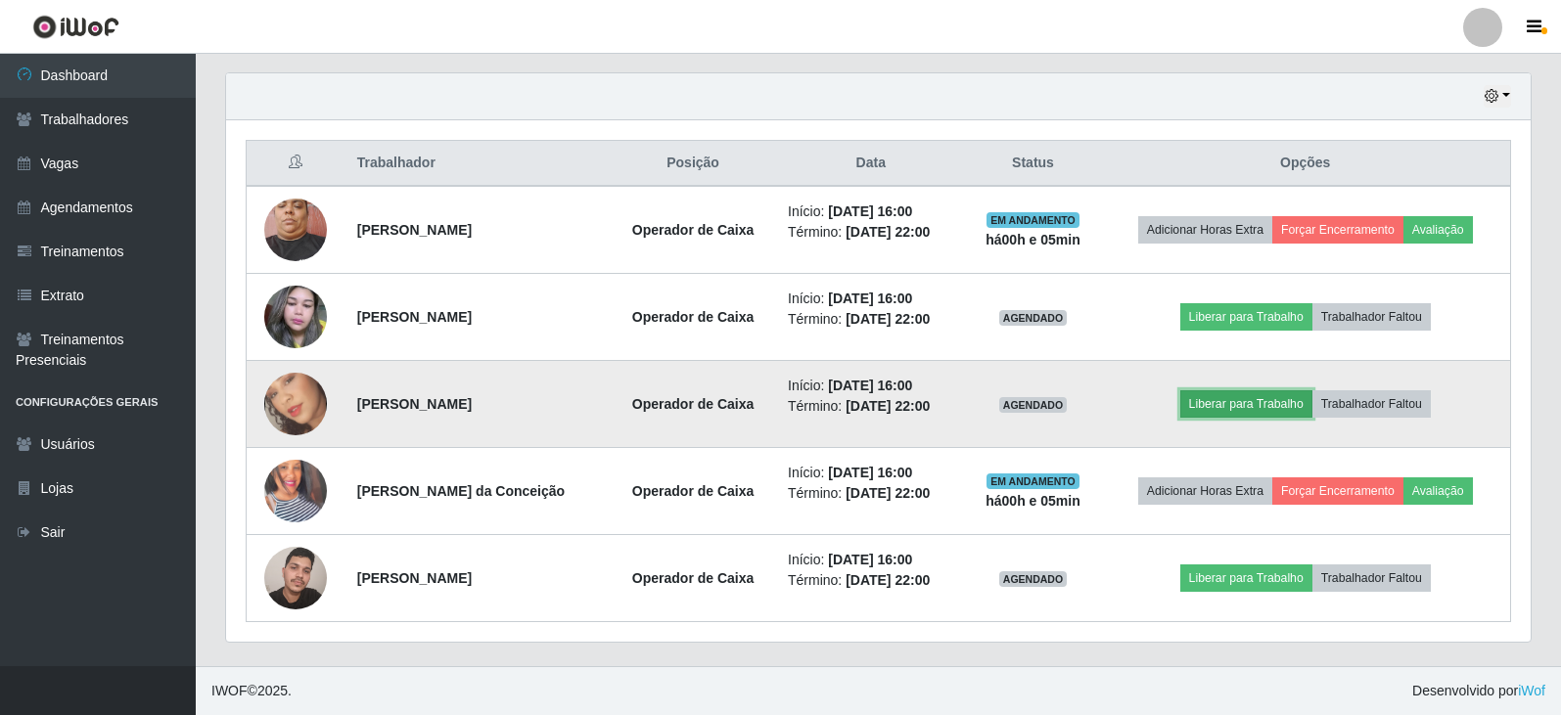
click at [1243, 410] on button "Liberar para Trabalho" at bounding box center [1246, 403] width 132 height 27
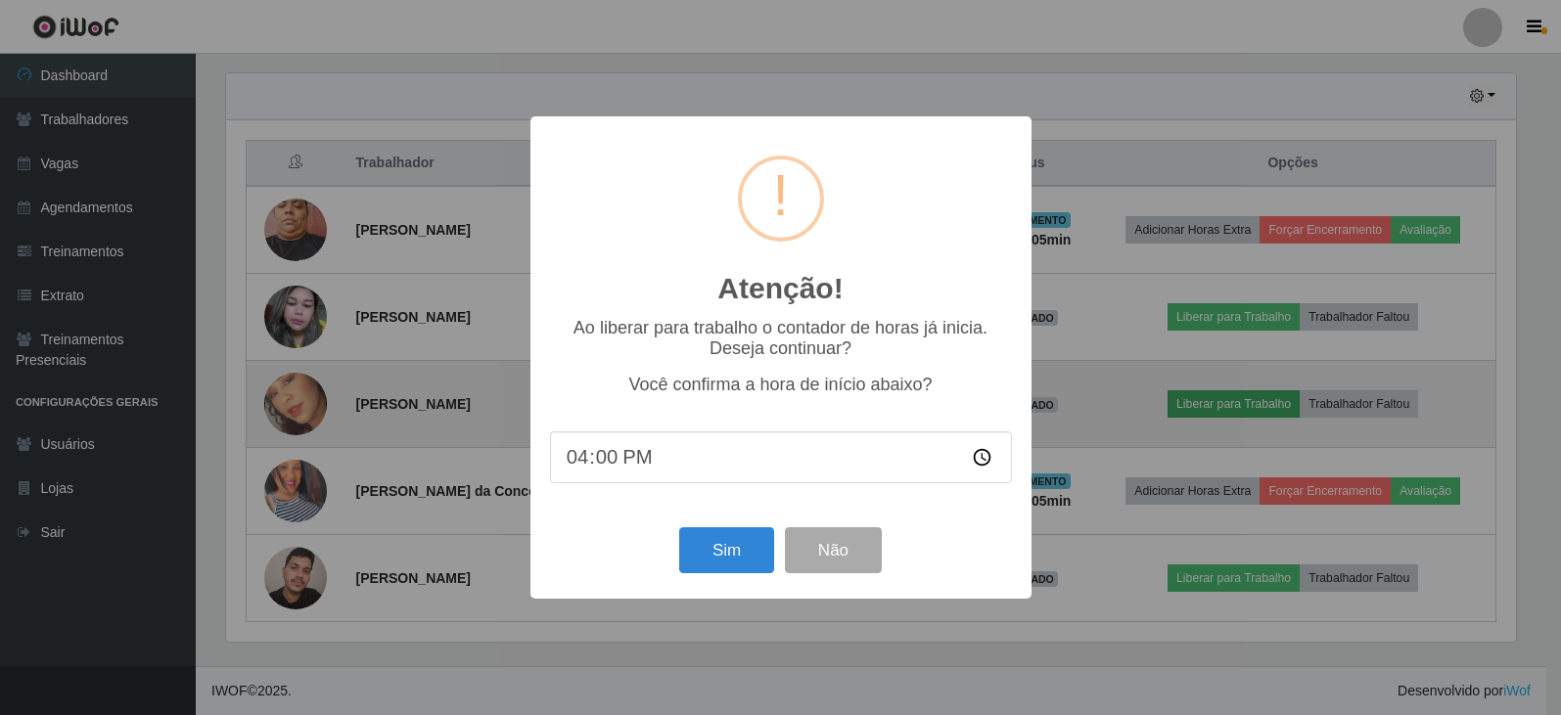
scroll to position [406, 1294]
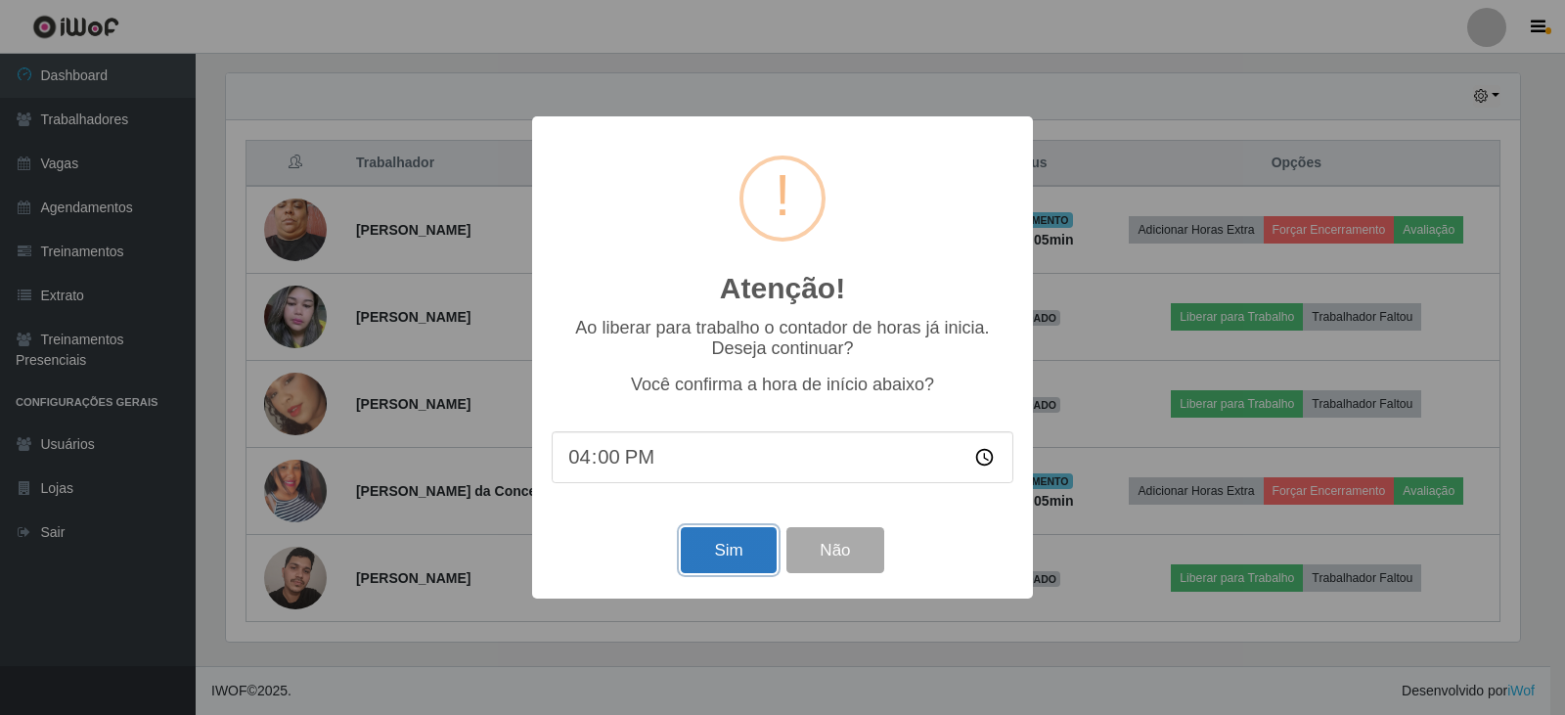
click at [719, 555] on button "Sim" at bounding box center [728, 550] width 95 height 46
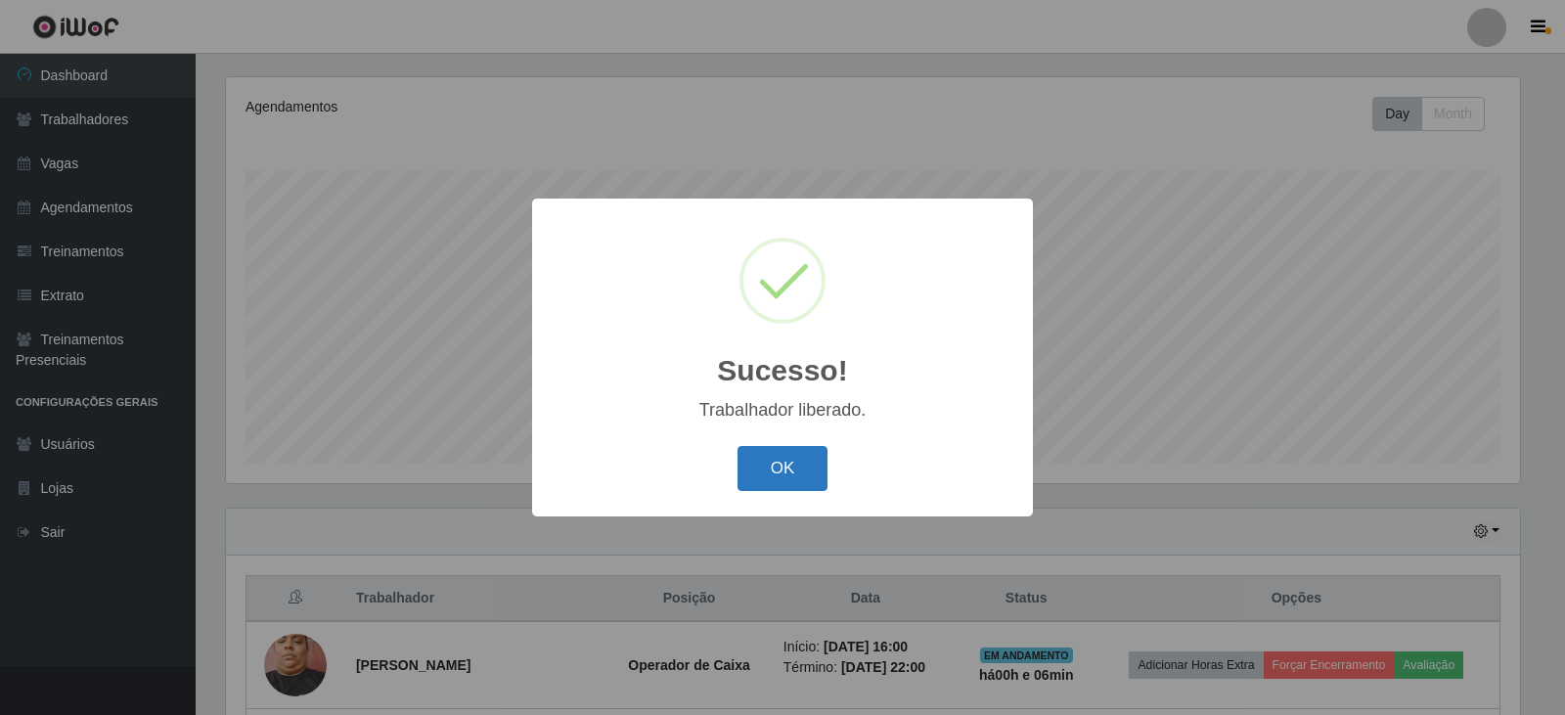
click at [782, 461] on button "OK" at bounding box center [783, 469] width 91 height 46
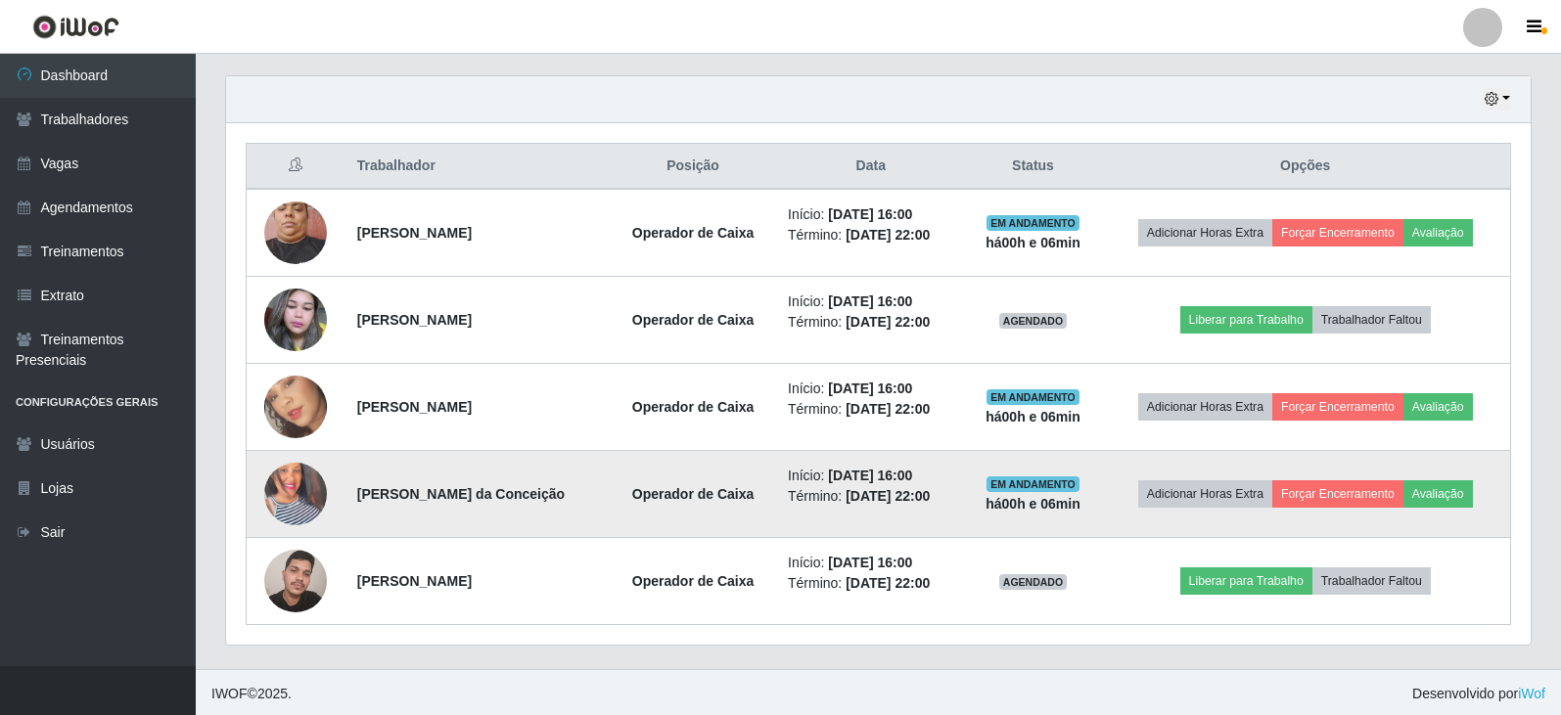
scroll to position [671, 0]
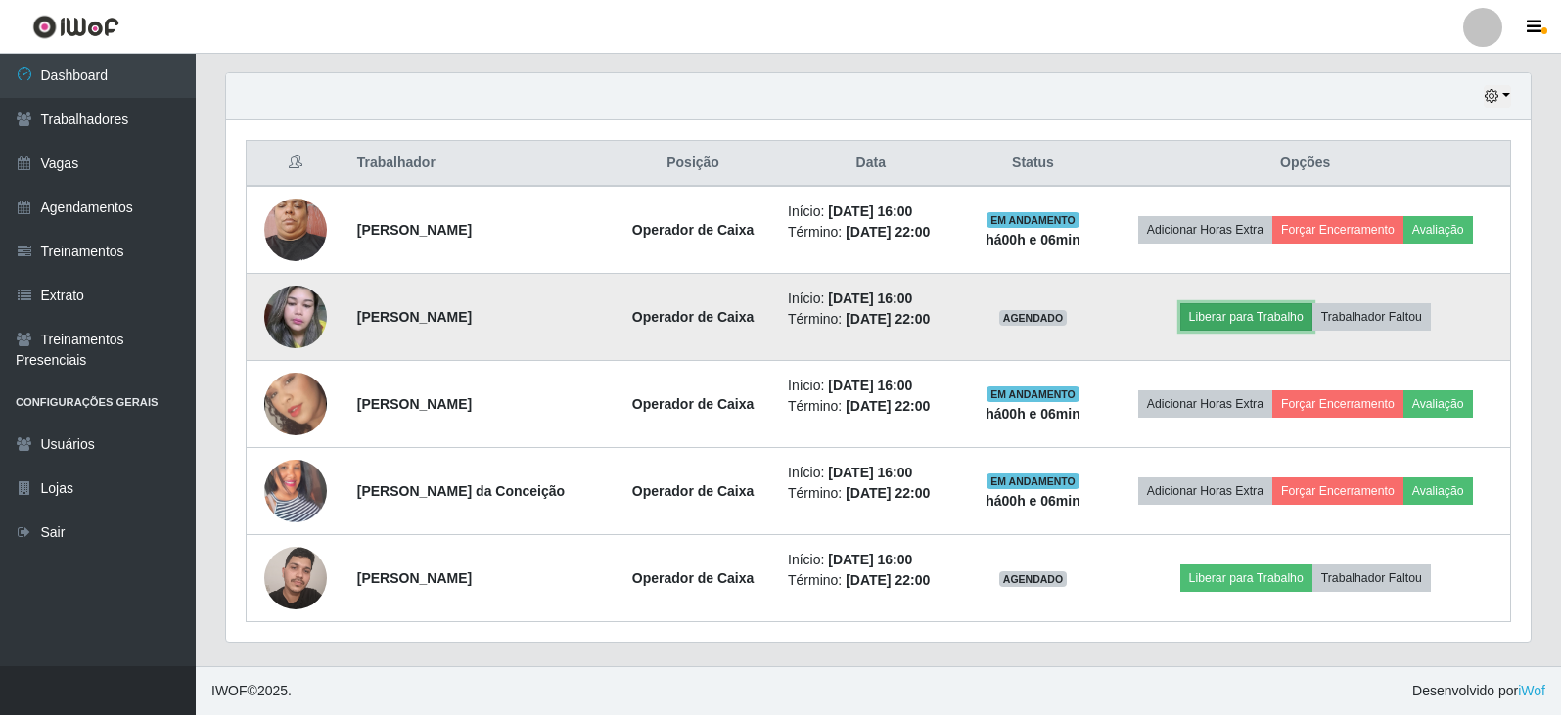
click at [1231, 324] on button "Liberar para Trabalho" at bounding box center [1246, 316] width 132 height 27
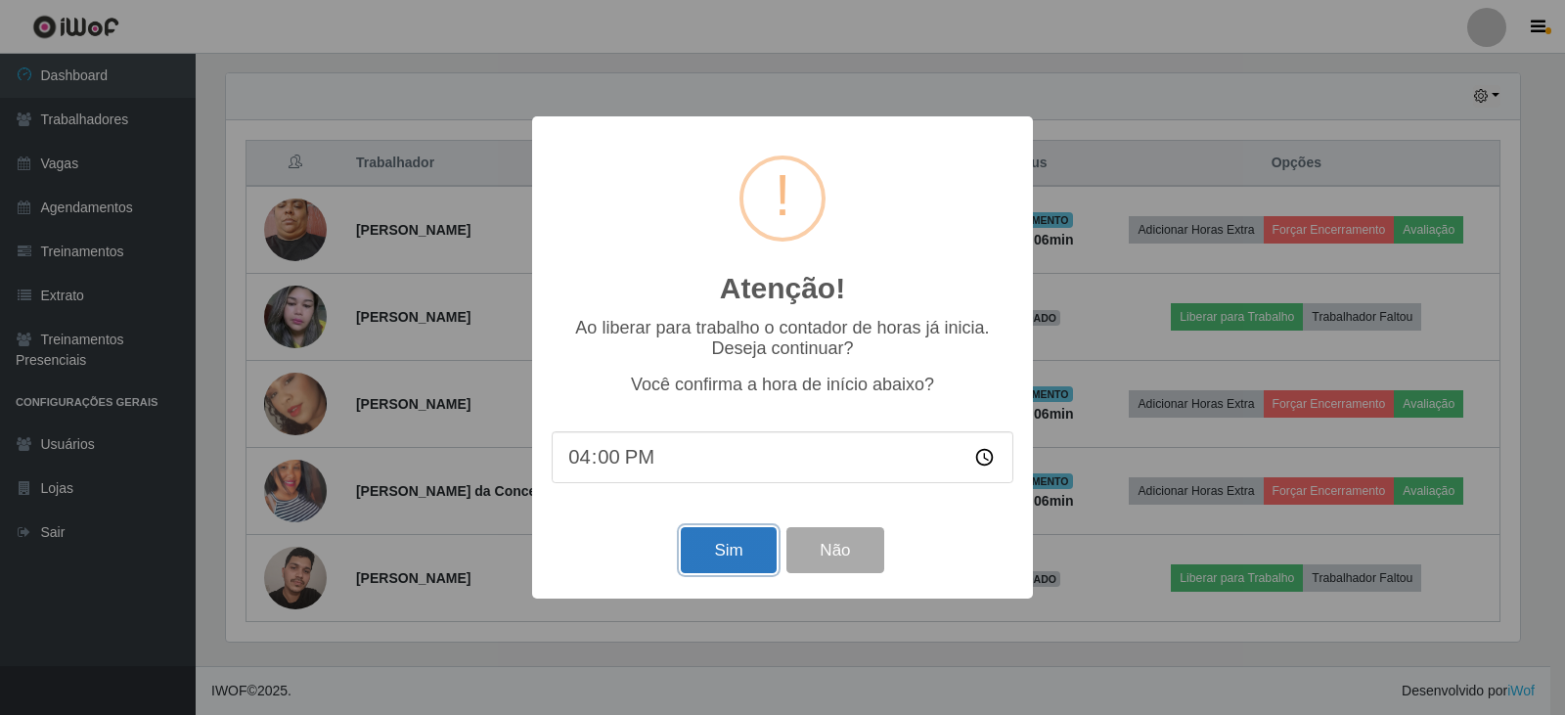
click at [731, 558] on button "Sim" at bounding box center [728, 550] width 95 height 46
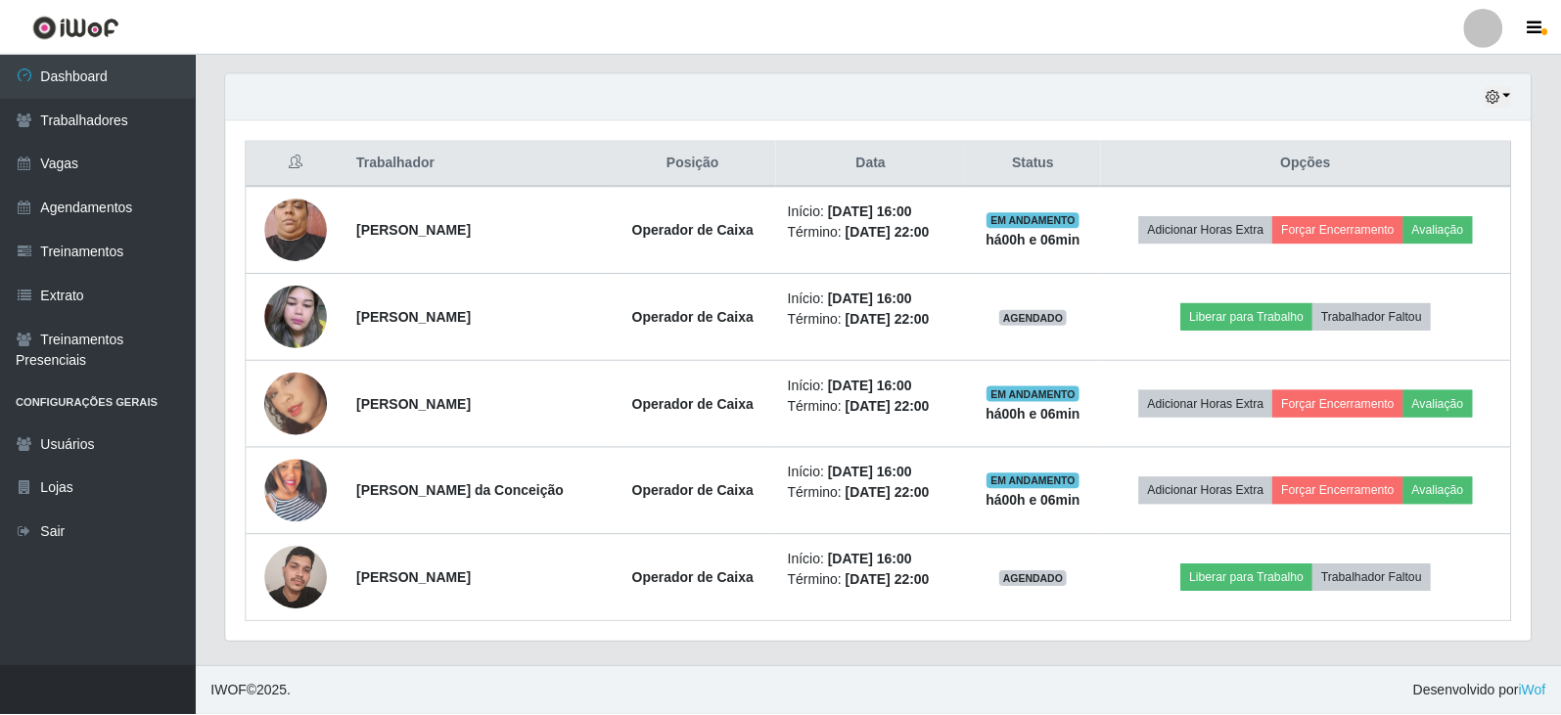
scroll to position [406, 1304]
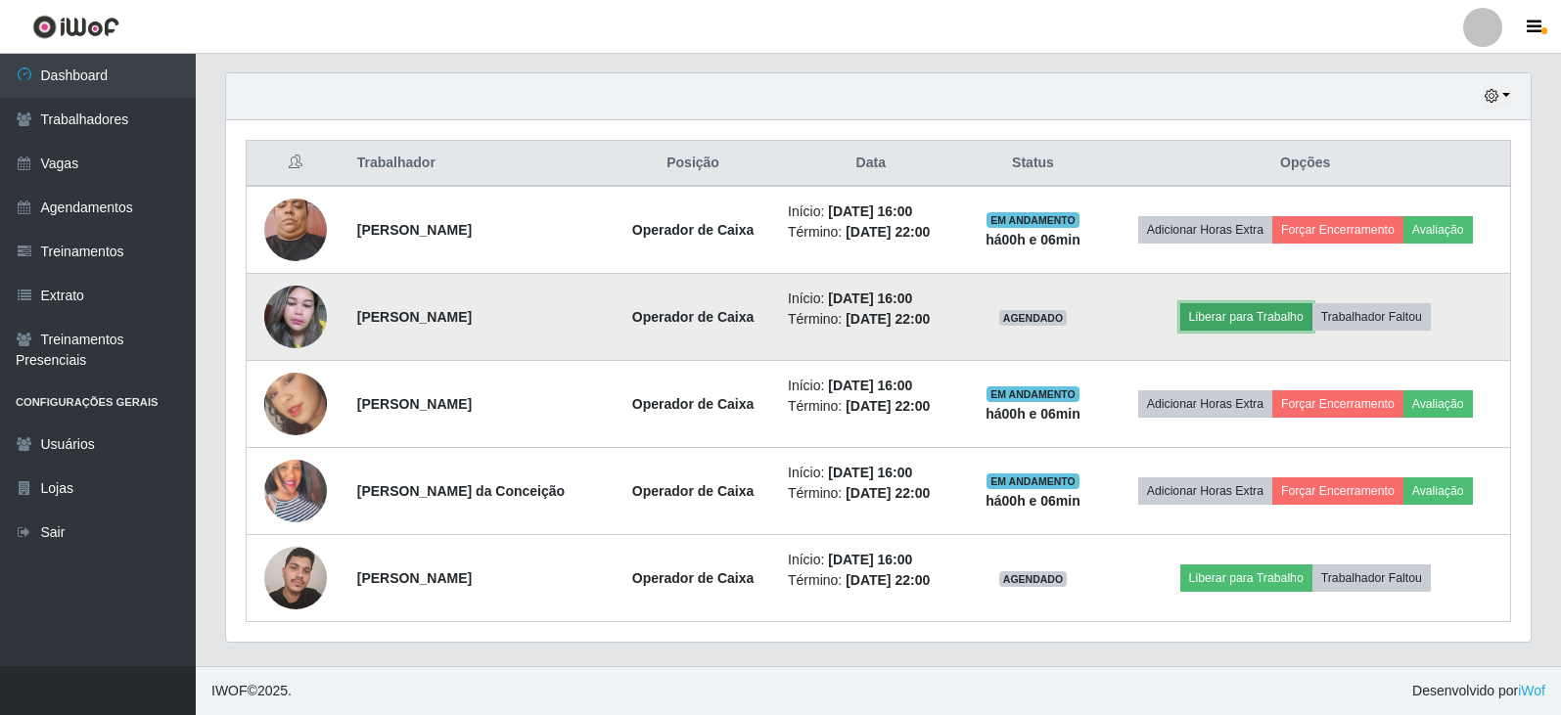
click at [1234, 330] on button "Liberar para Trabalho" at bounding box center [1246, 316] width 132 height 27
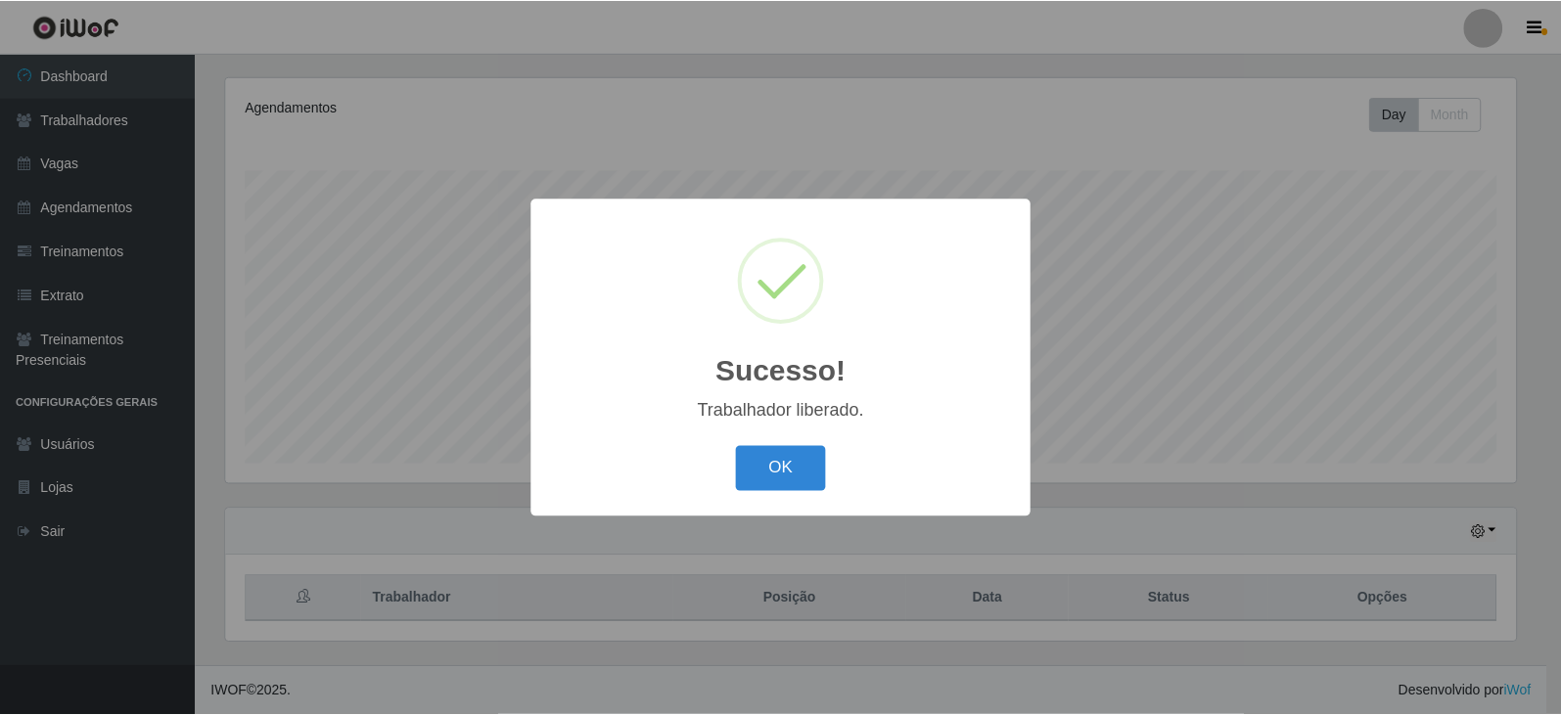
scroll to position [236, 0]
click at [711, 550] on div "Sucesso! × Trabalhador liberado. OK Cancel" at bounding box center [782, 357] width 1565 height 715
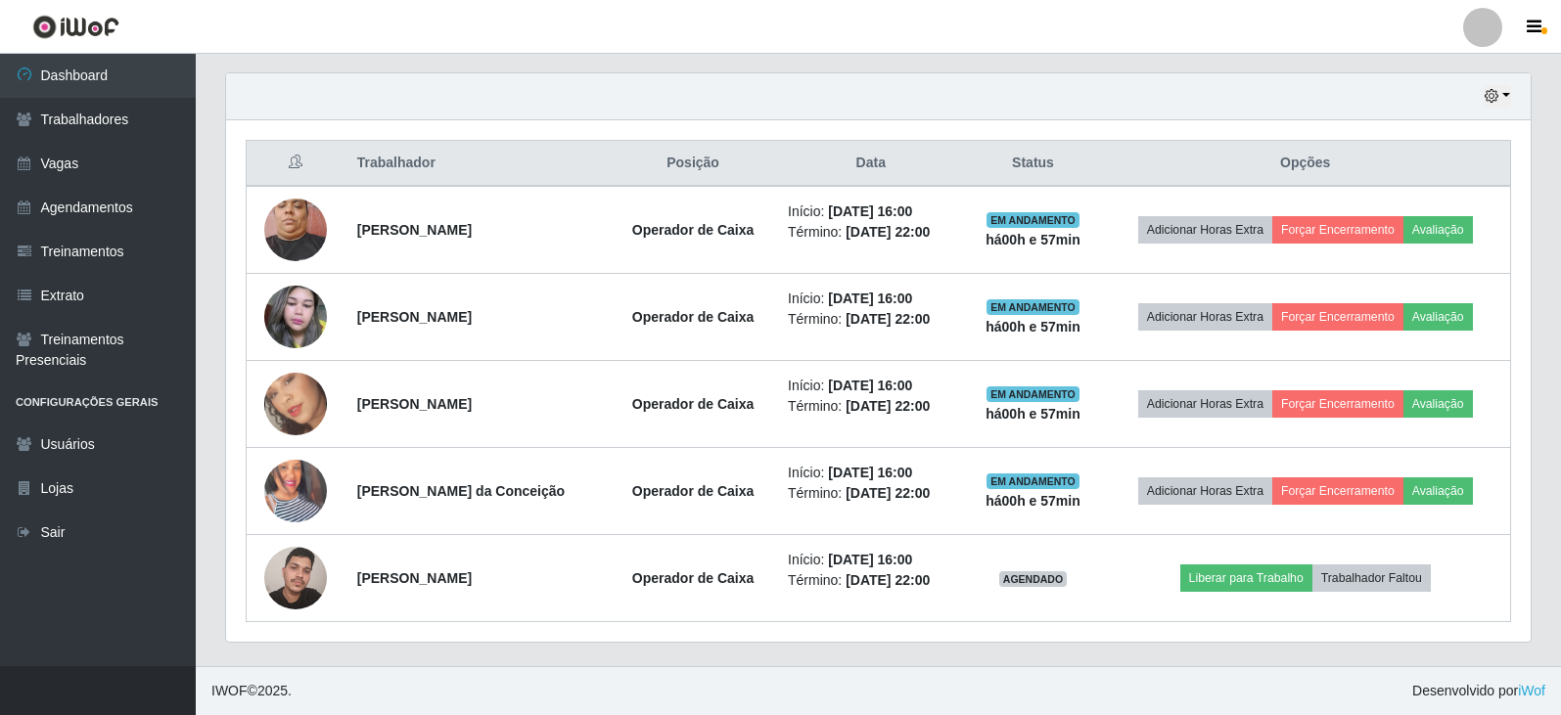
scroll to position [506, 0]
